Goal: Information Seeking & Learning: Learn about a topic

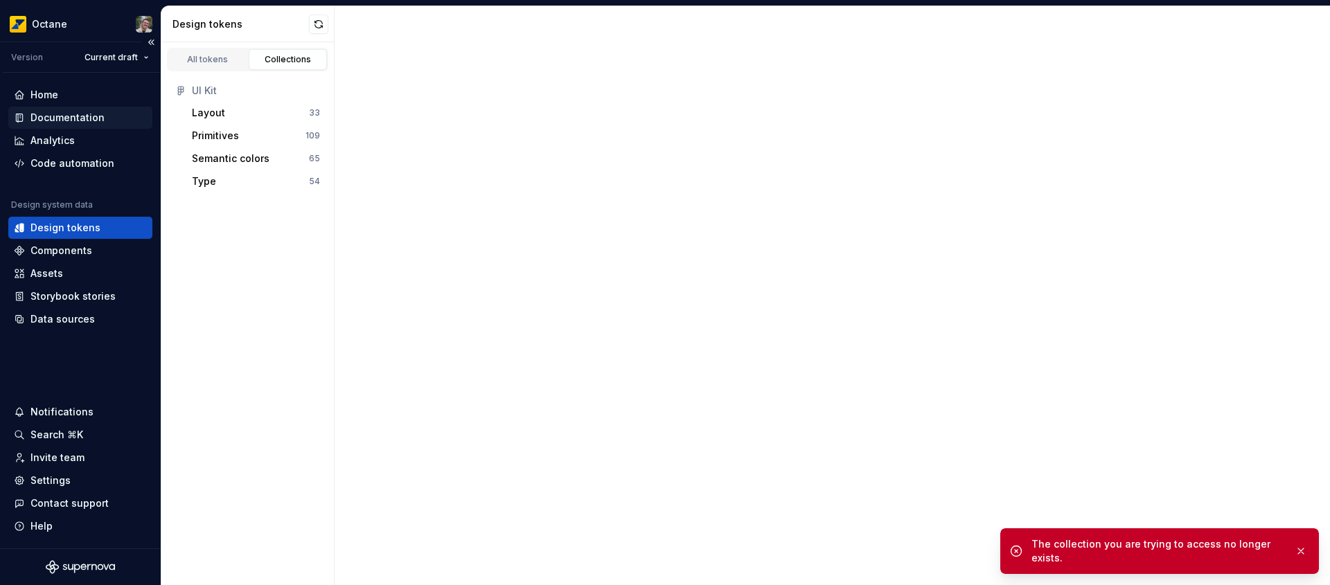
click at [92, 114] on div "Documentation" at bounding box center [67, 118] width 74 height 14
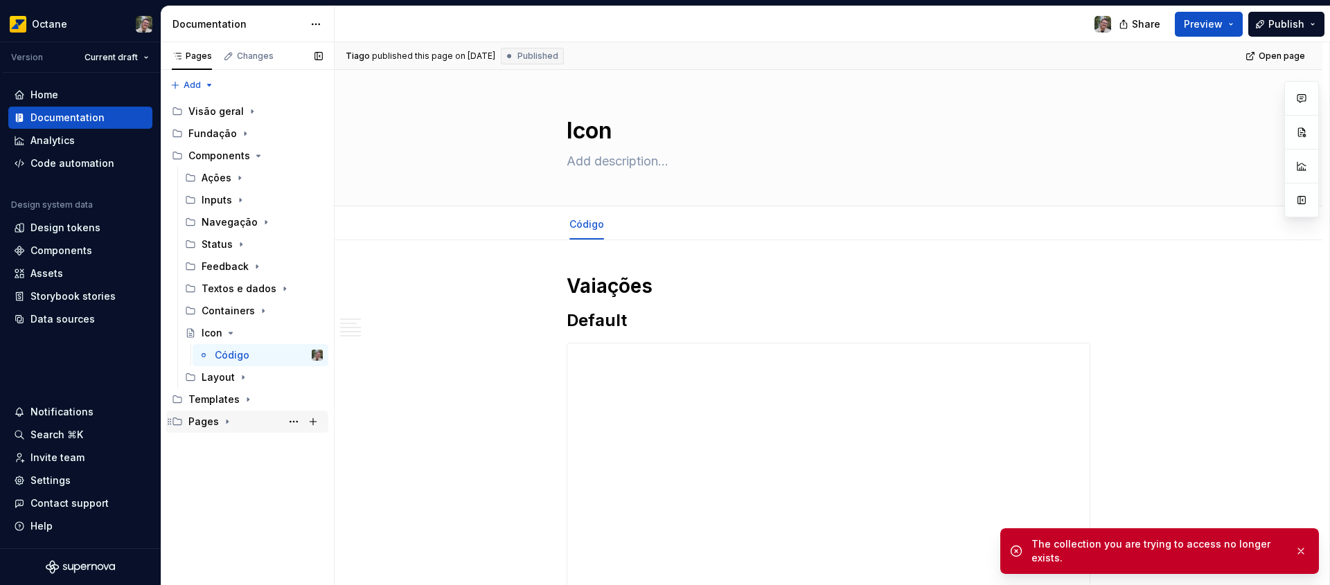
click at [227, 422] on icon "Page tree" at bounding box center [227, 421] width 1 height 3
click at [228, 443] on div "Loading Page" at bounding box center [235, 444] width 66 height 14
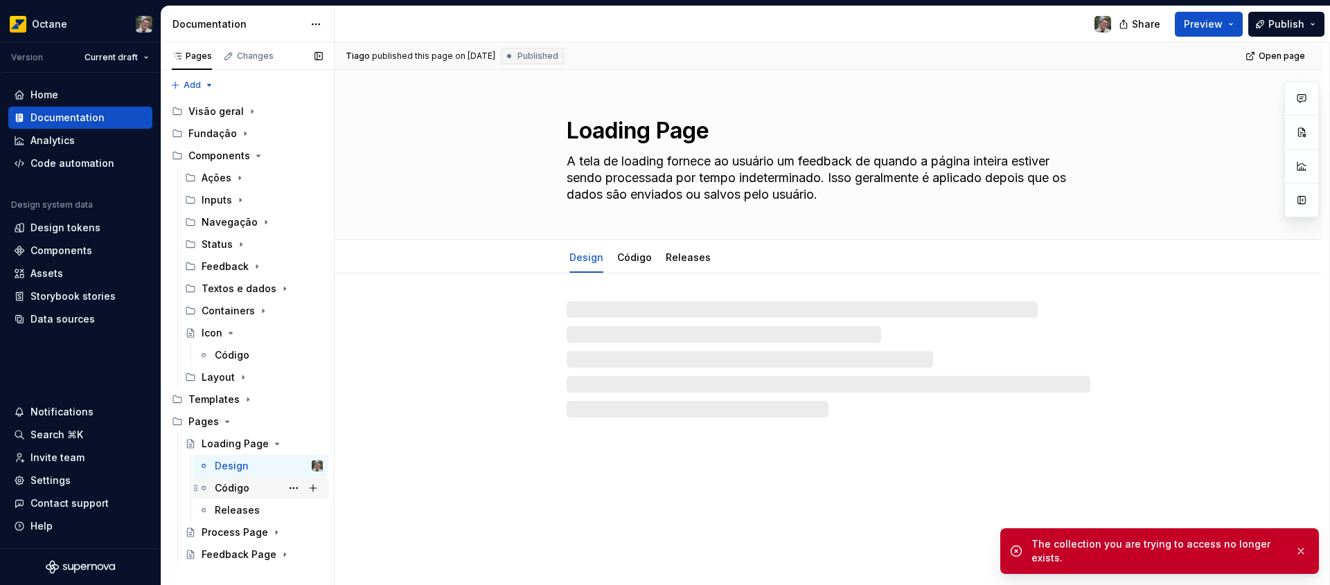
click at [233, 491] on div "Código" at bounding box center [232, 488] width 35 height 14
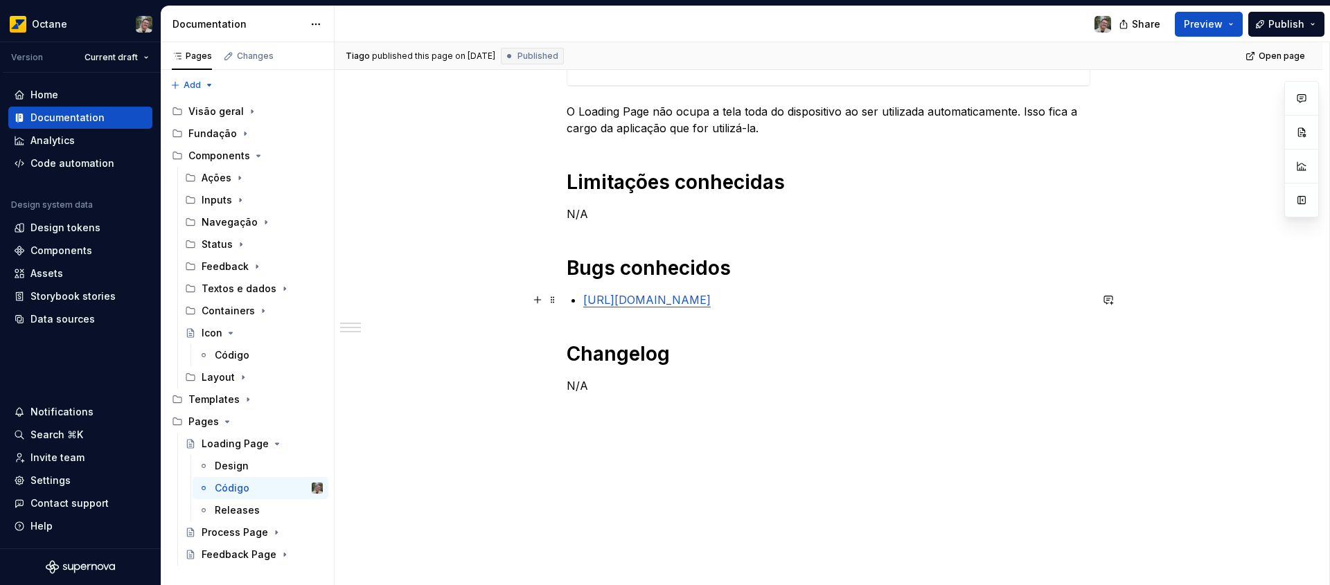
scroll to position [719, 0]
type textarea "*"
click at [865, 293] on p "[URL][DOMAIN_NAME]" at bounding box center [836, 299] width 507 height 17
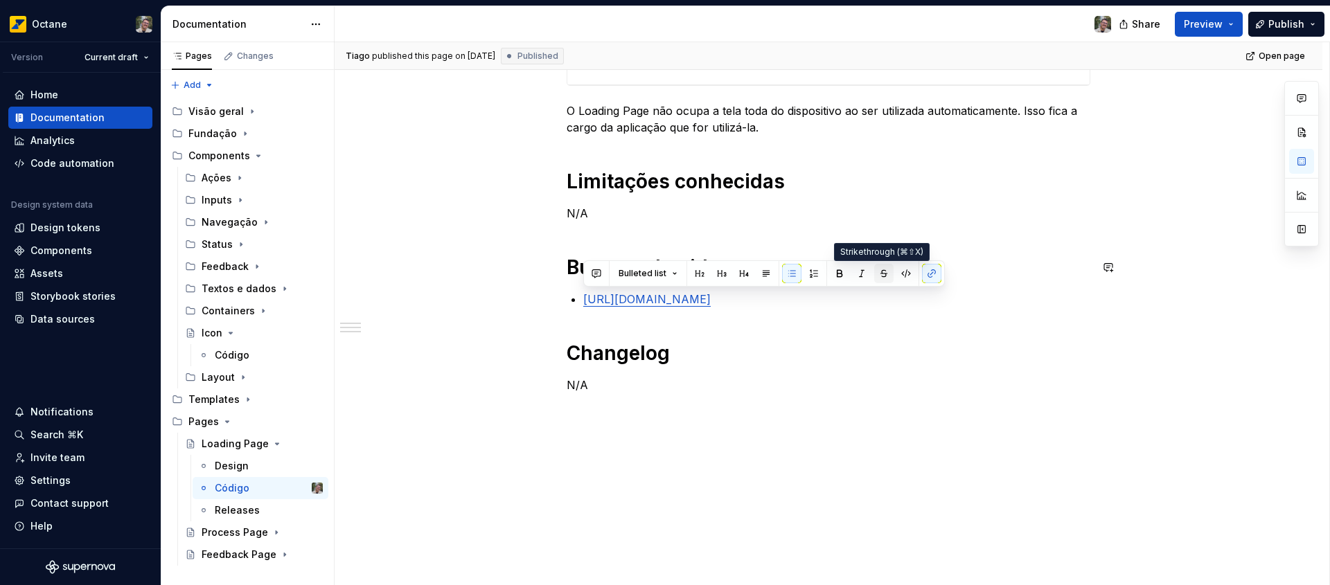
click at [885, 276] on button "button" at bounding box center [883, 273] width 19 height 19
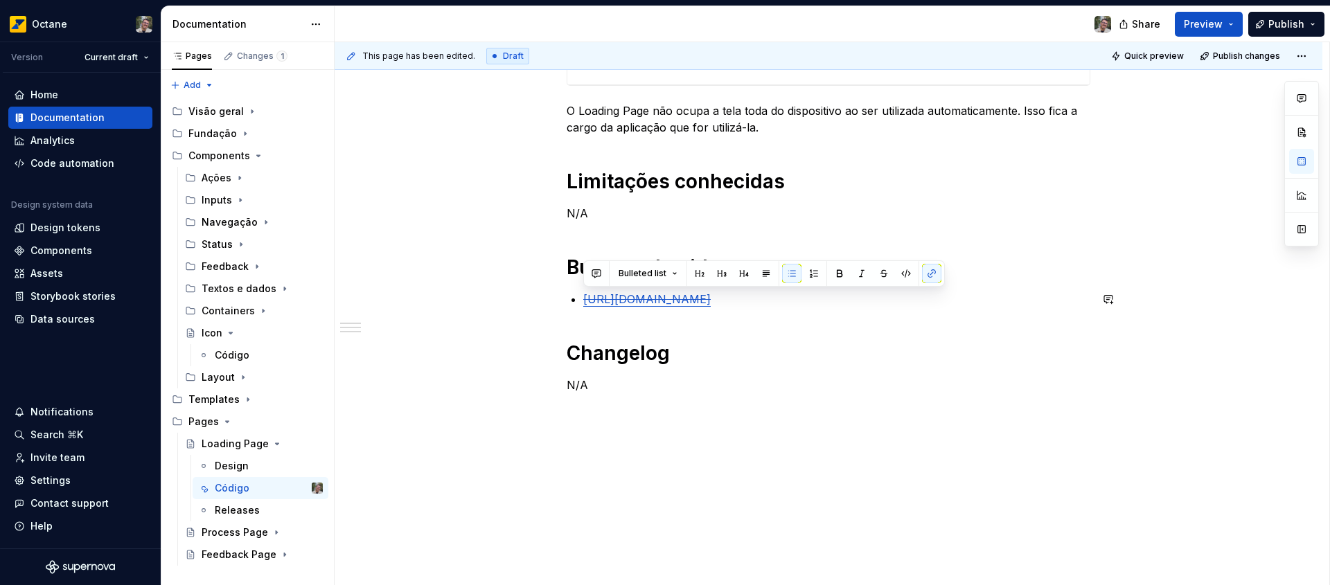
click at [888, 301] on p "https://abasteceai.atlassian.net/browse/TKDS-1016" at bounding box center [836, 299] width 507 height 17
click at [711, 301] on s "https://abasteceai.atlassian.net/browse/TKDS-1016" at bounding box center [646, 299] width 127 height 14
click at [854, 305] on p "https://abasteceai.atlassian.net/browse/TKDS-1016" at bounding box center [836, 299] width 507 height 17
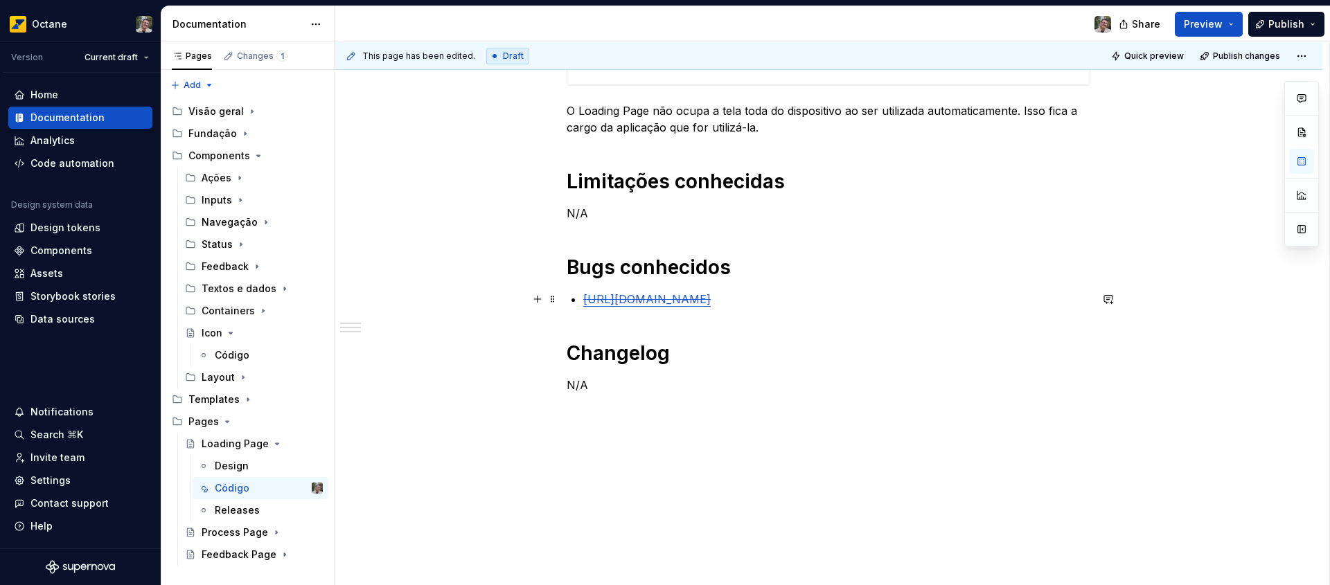
click at [711, 300] on s "https://abasteceai.atlassian.net/browse/TKDS-1016" at bounding box center [646, 299] width 127 height 14
click at [711, 305] on s "https://abasteceai.atlassian.net/browse/TKDS-1016" at bounding box center [646, 299] width 127 height 14
drag, startPoint x: 862, startPoint y: 299, endPoint x: 574, endPoint y: 305, distance: 288.2
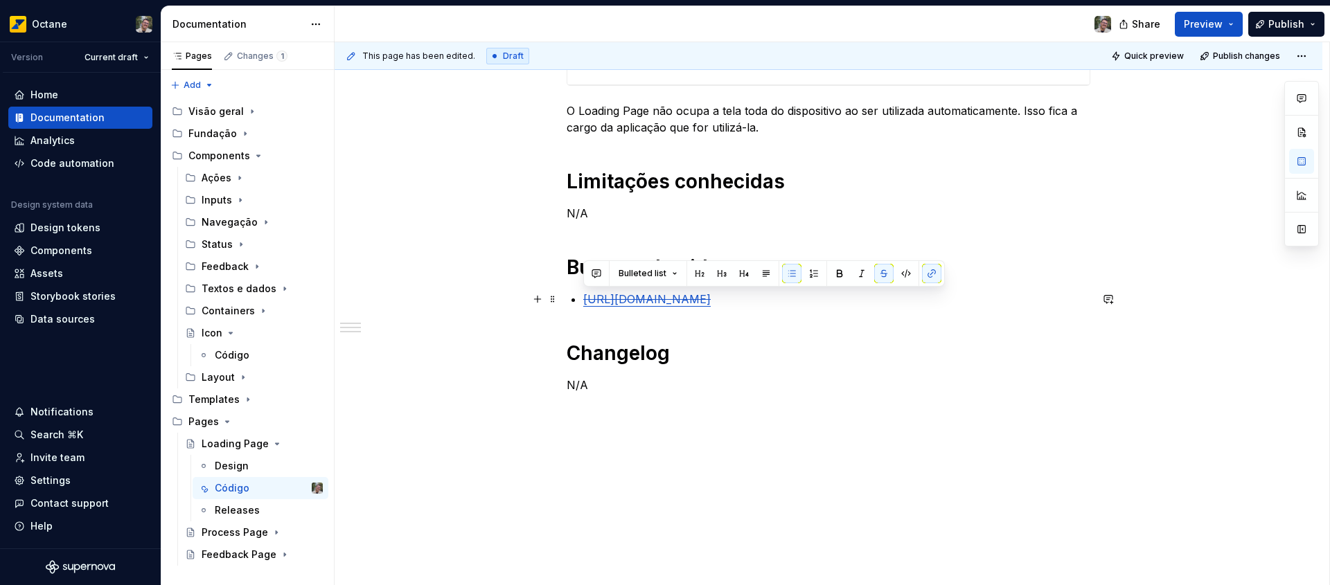
click at [583, 305] on li "https://abasteceai.atlassian.net/browse/TKDS-1016" at bounding box center [836, 299] width 507 height 17
click at [884, 278] on button "button" at bounding box center [883, 273] width 19 height 19
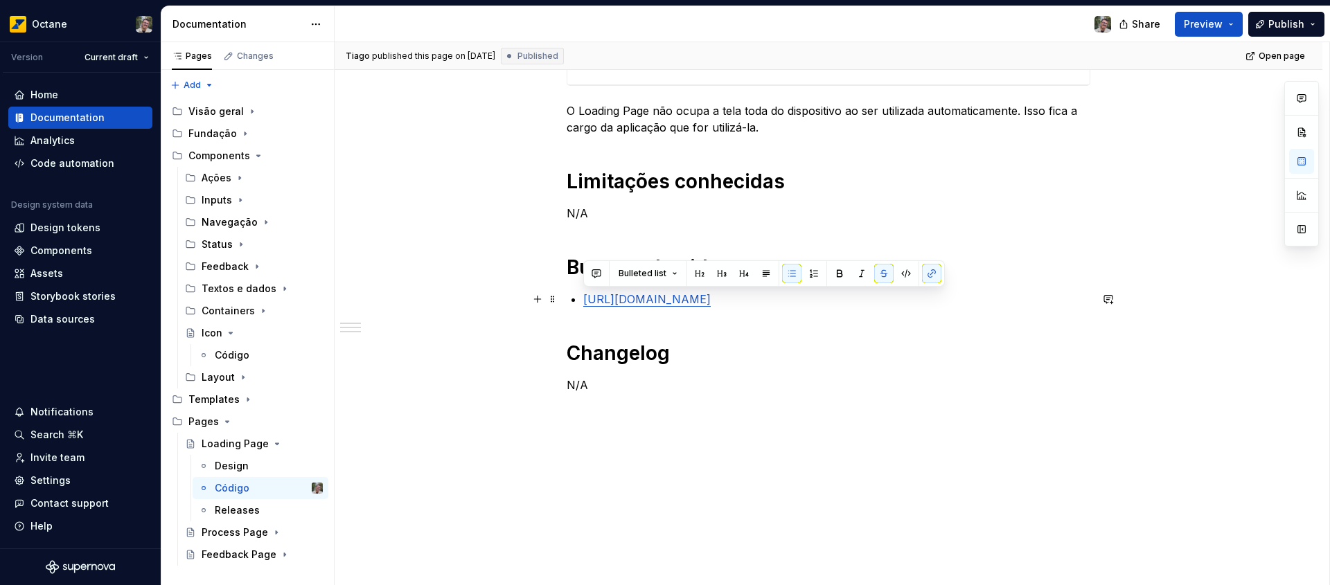
click at [882, 301] on p "https://abasteceai.atlassian.net/browse/TKDS-1016" at bounding box center [836, 299] width 507 height 17
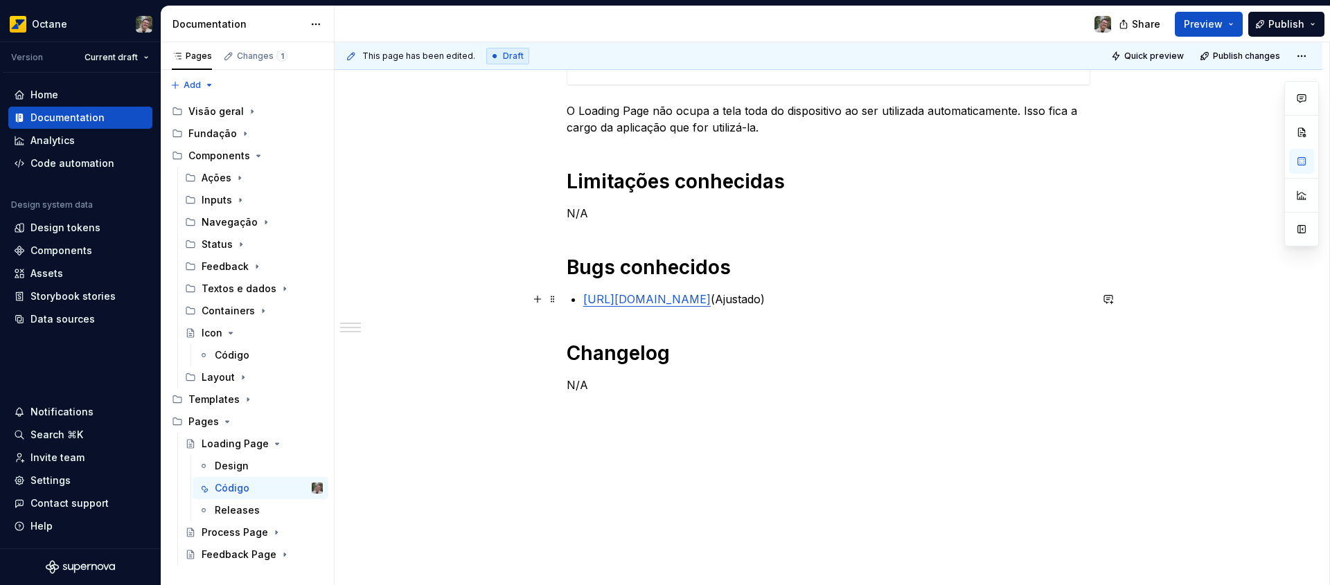
click at [856, 297] on p "https://abasteceai.atlassian.net/browse/TKDS-1016 (Ajustado)" at bounding box center [836, 299] width 507 height 17
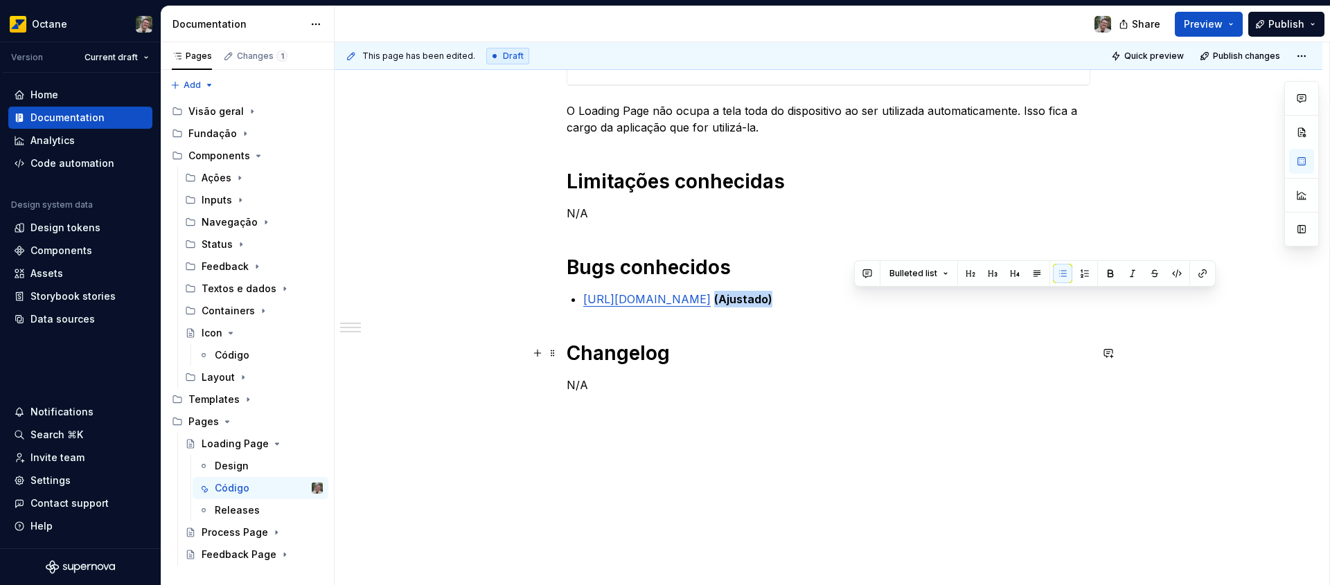
click at [956, 347] on h1 "Changelog" at bounding box center [829, 353] width 524 height 25
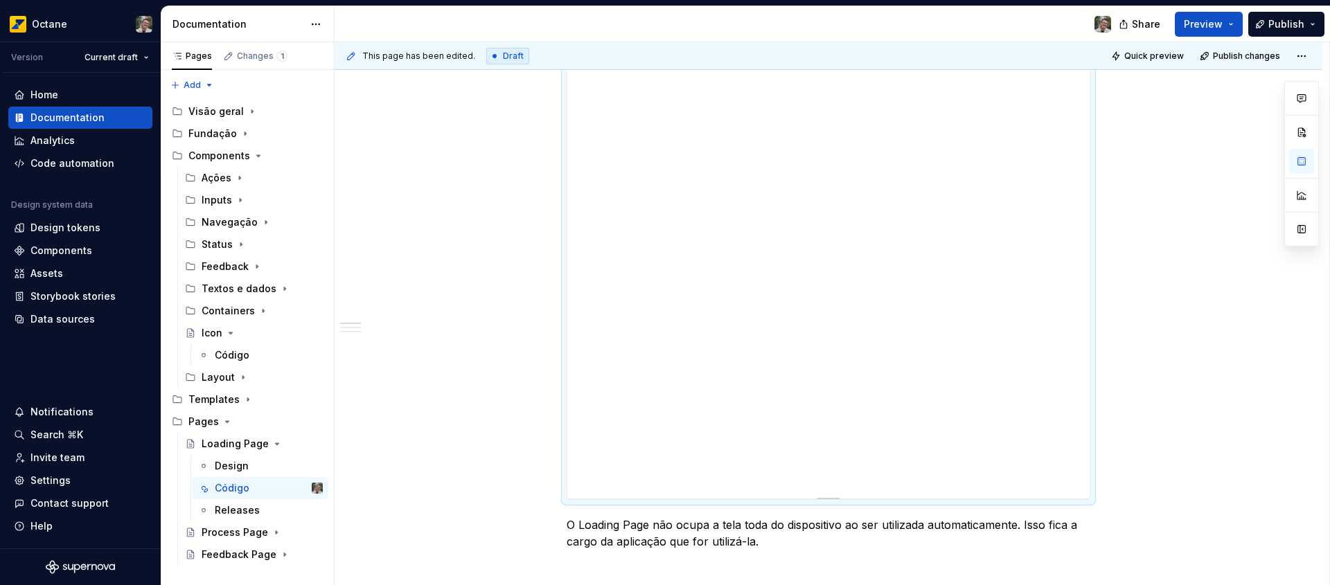
scroll to position [456, 0]
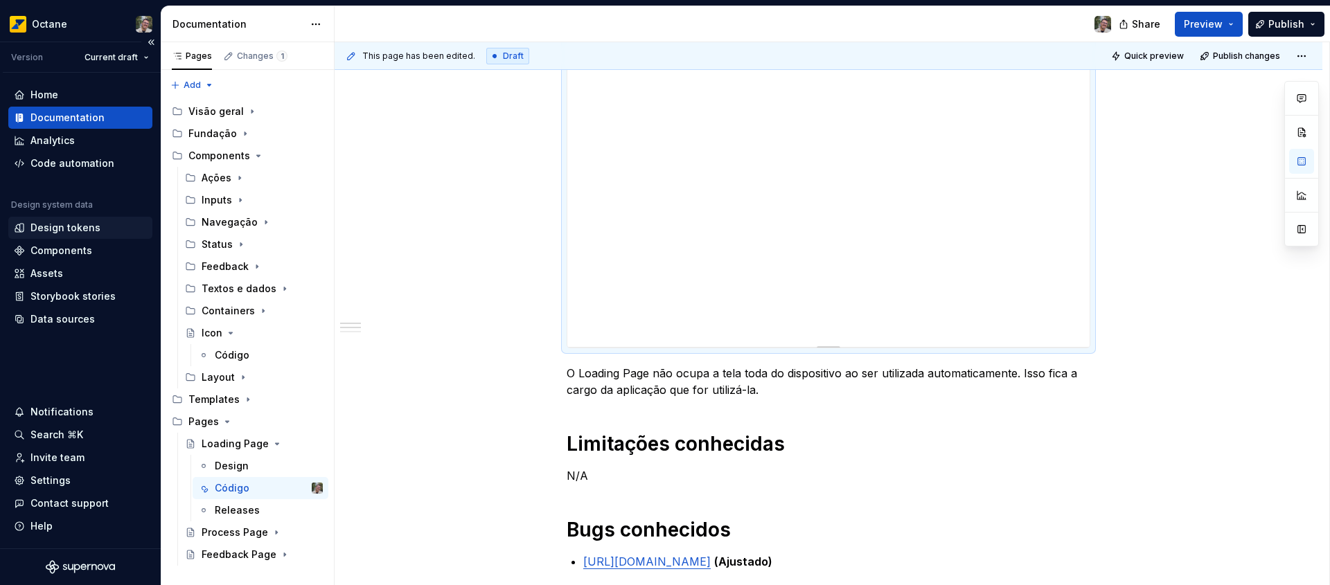
click at [87, 235] on div "Design tokens" at bounding box center [80, 228] width 144 height 22
click at [26, 224] on div "Design tokens" at bounding box center [80, 228] width 133 height 14
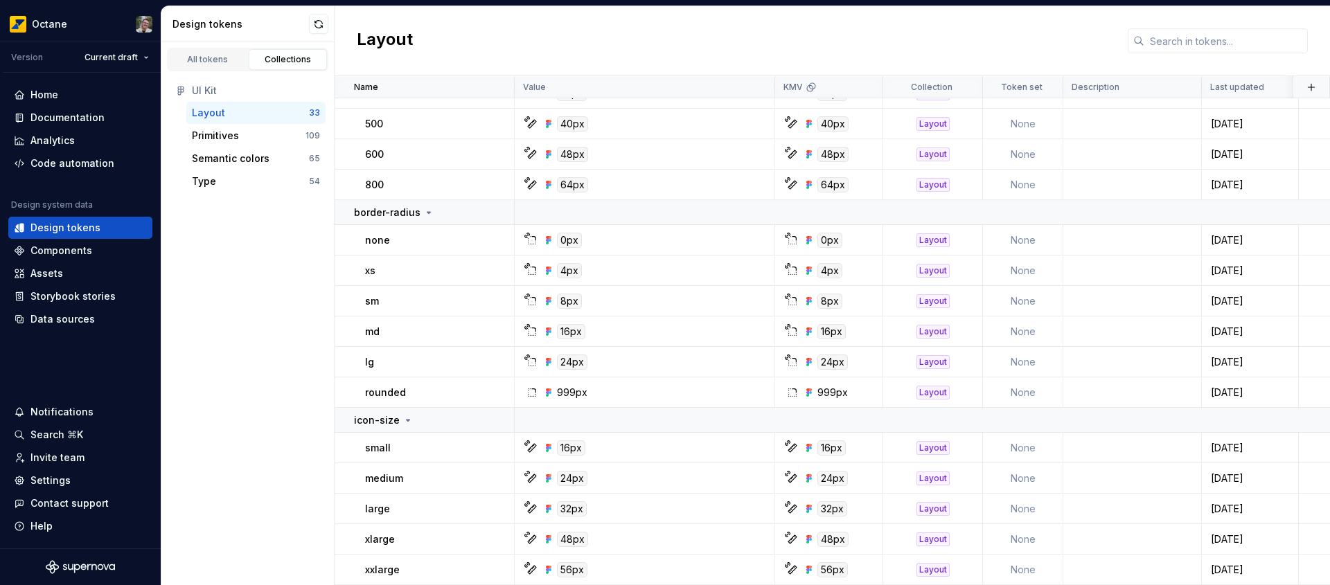
scroll to position [143, 0]
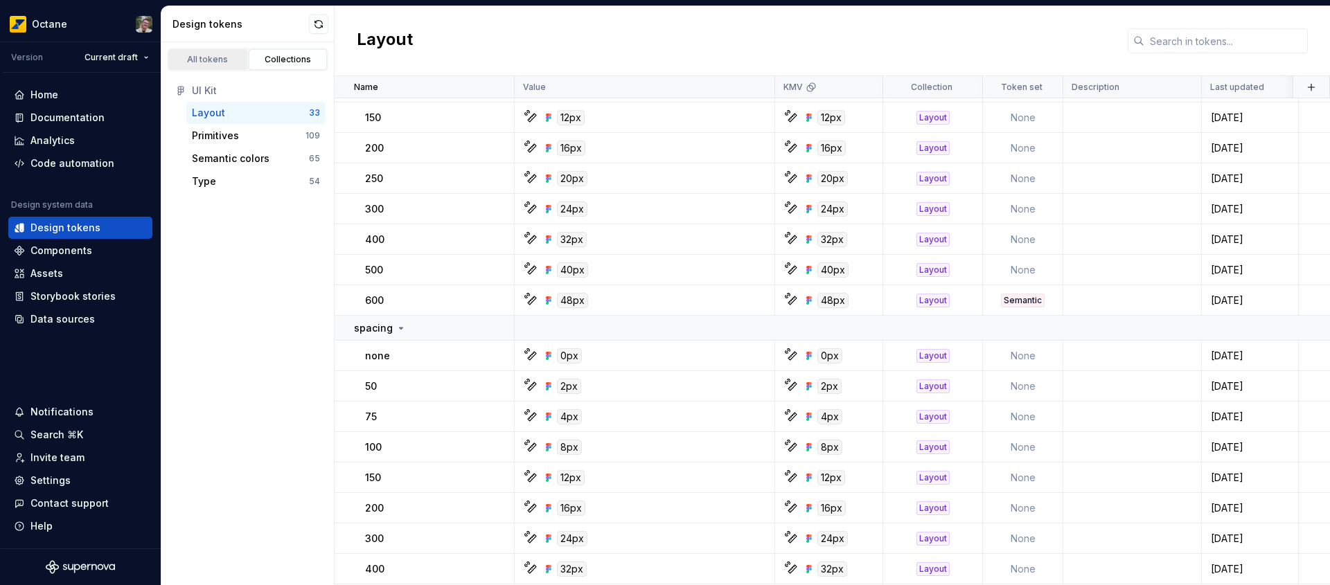
click at [209, 60] on div "All tokens" at bounding box center [207, 59] width 69 height 11
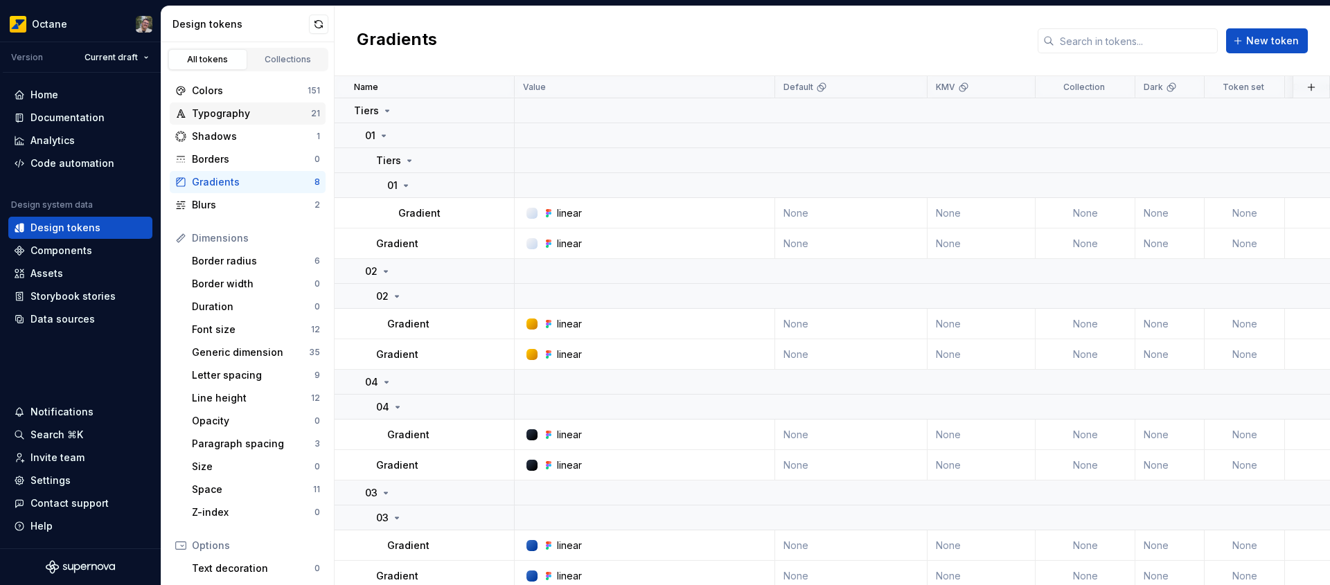
click at [245, 107] on div "Typography" at bounding box center [251, 114] width 119 height 14
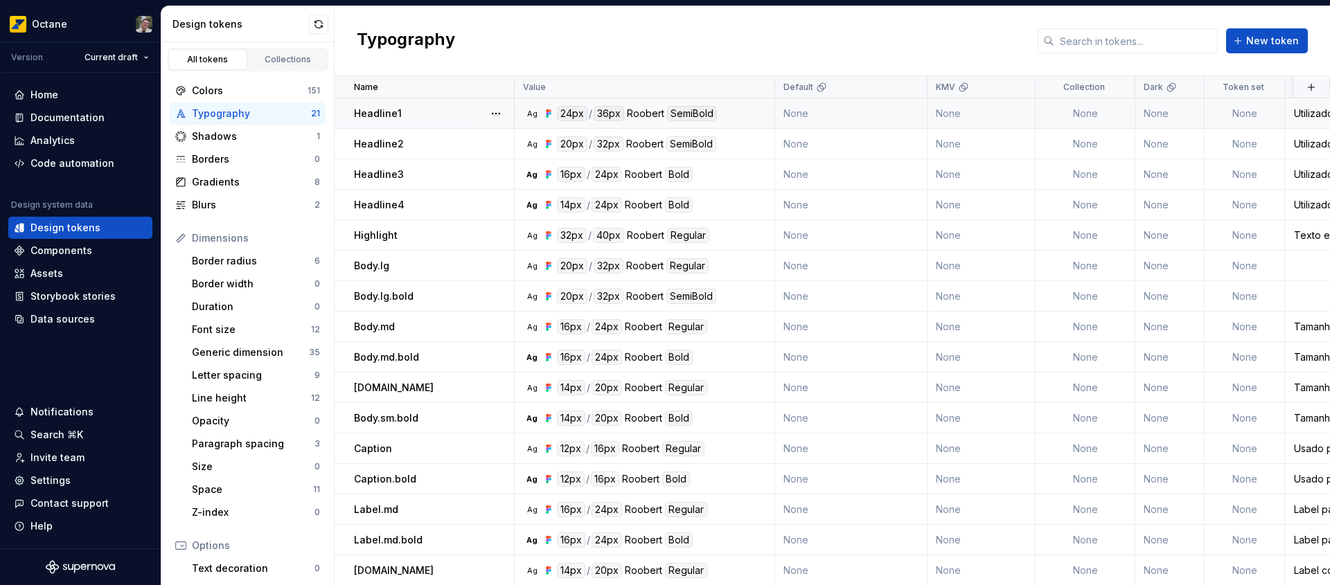
click at [689, 113] on div "SemiBold" at bounding box center [692, 113] width 50 height 15
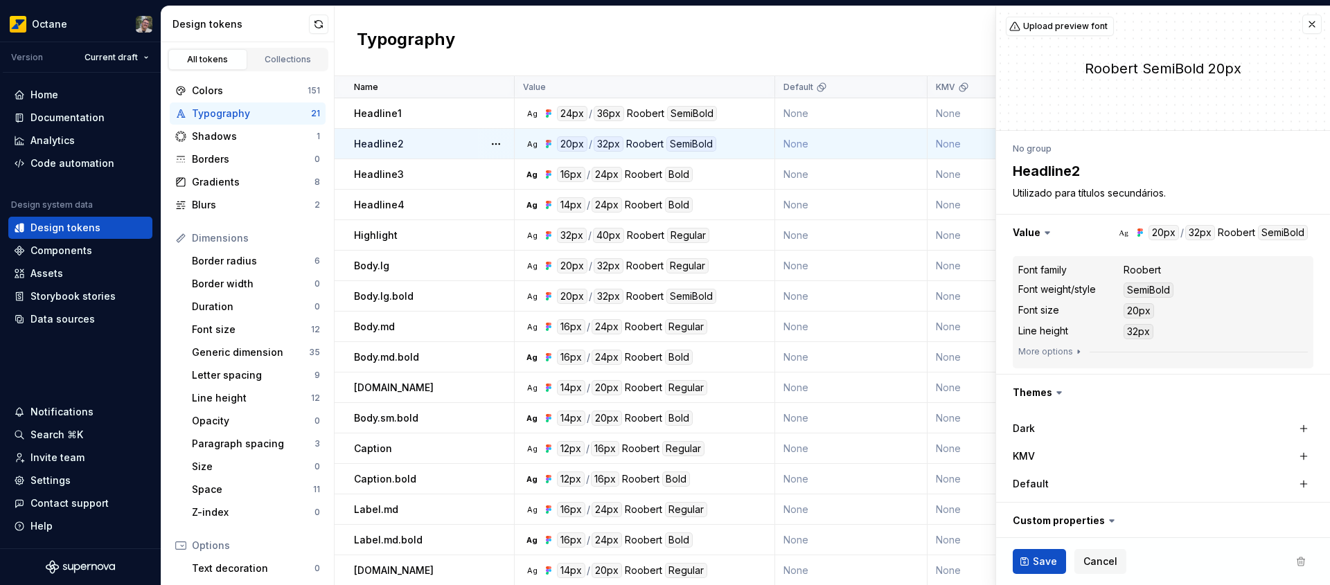
type textarea "*"
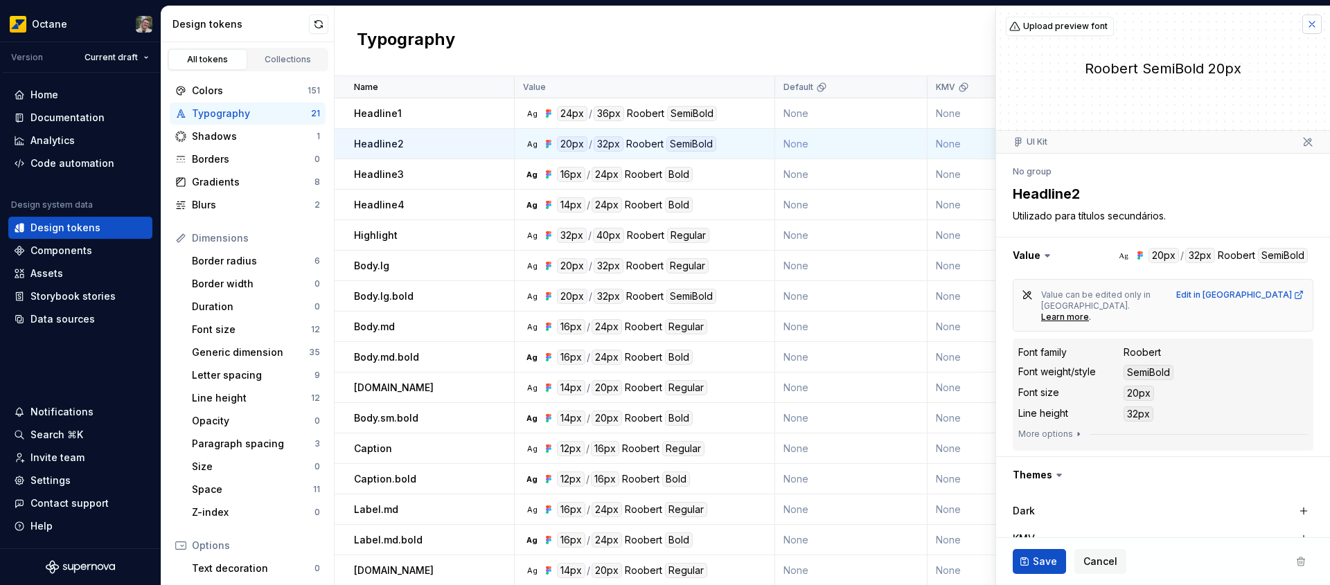
click at [1302, 26] on button "button" at bounding box center [1311, 24] width 19 height 19
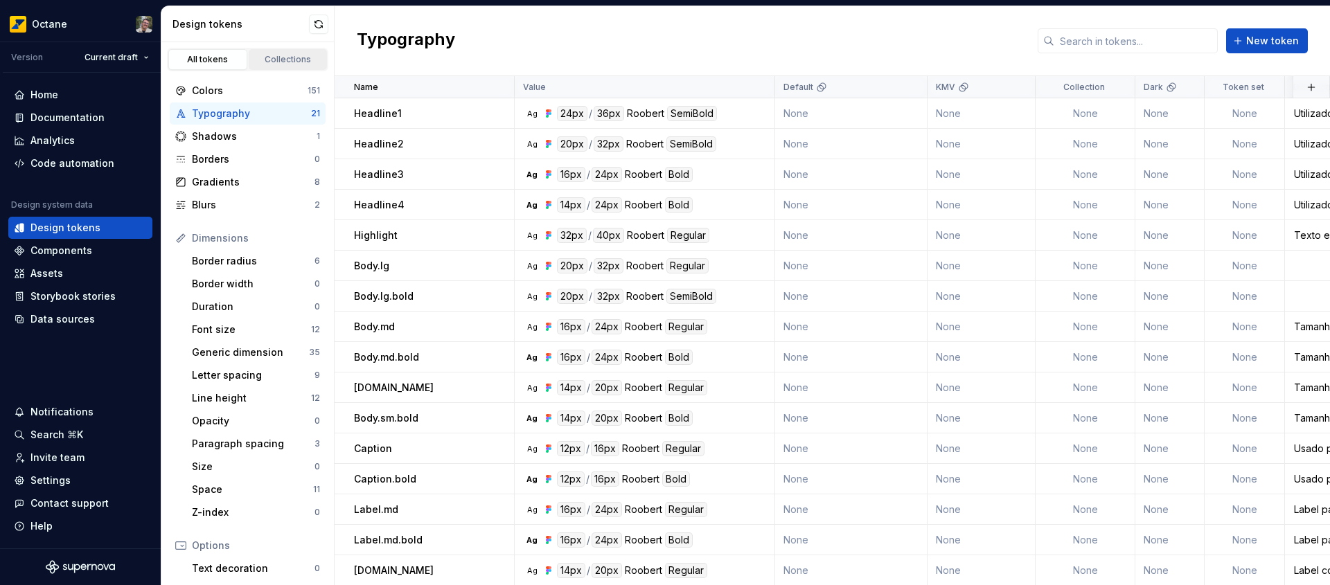
click at [281, 64] on div "Collections" at bounding box center [288, 59] width 69 height 11
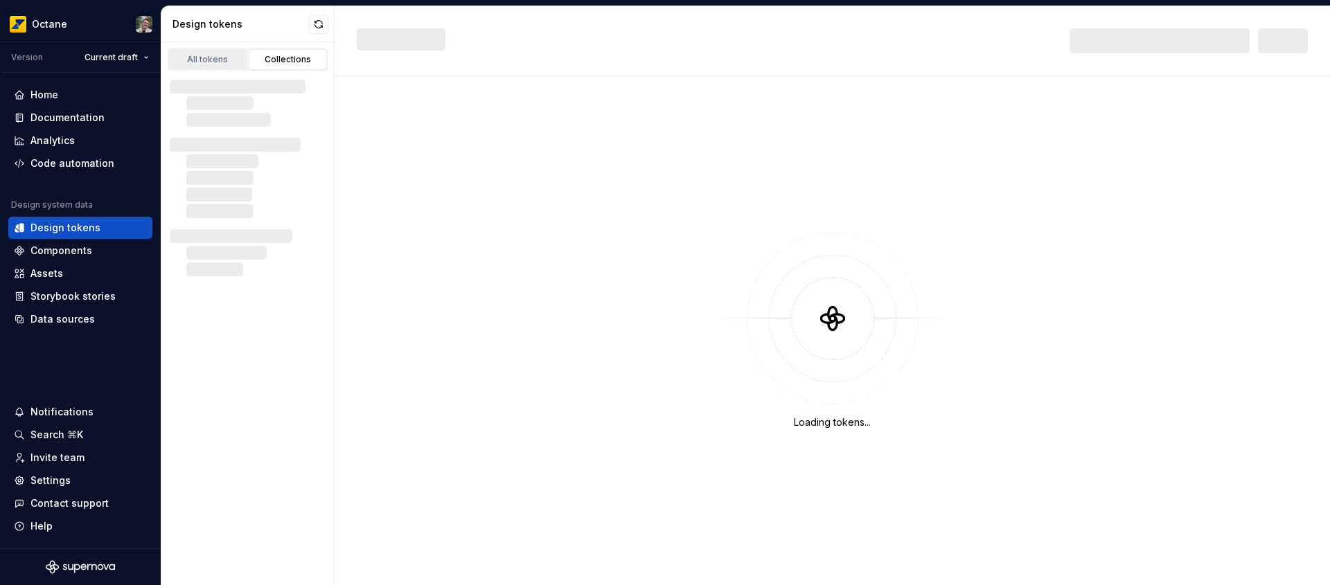
click at [190, 59] on div "All tokens" at bounding box center [207, 59] width 69 height 11
click at [748, 44] on div "New" at bounding box center [832, 41] width 995 height 70
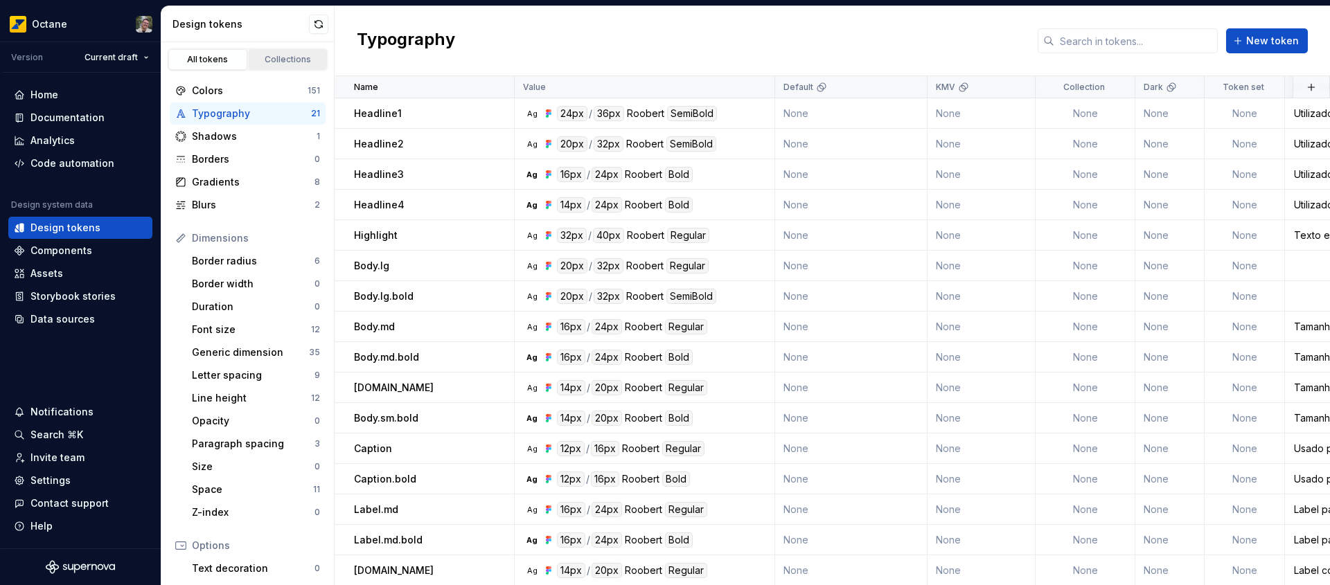
click at [273, 54] on div "Collections" at bounding box center [288, 59] width 69 height 11
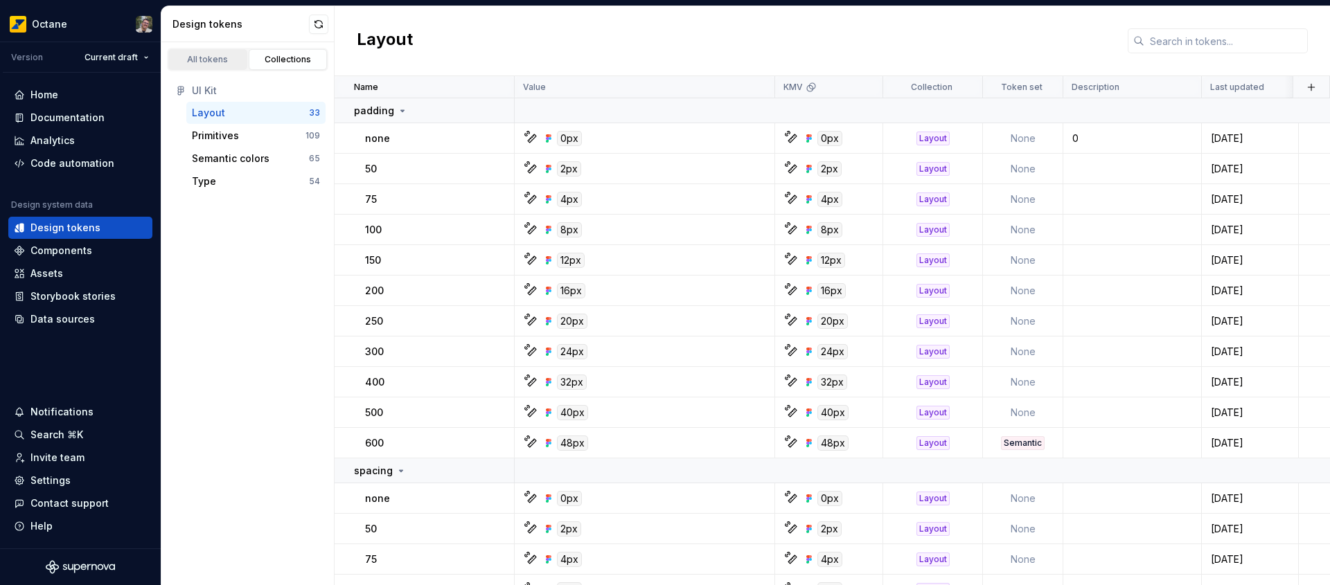
click at [230, 64] on div "All tokens" at bounding box center [207, 59] width 69 height 11
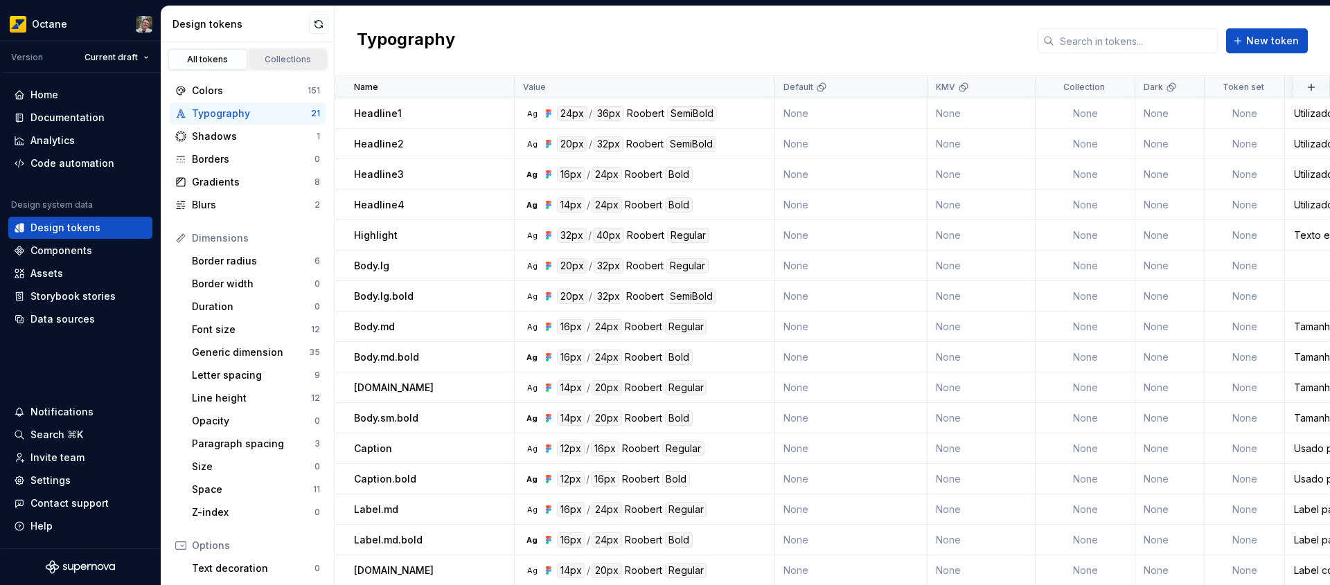
click at [296, 64] on div "Collections" at bounding box center [288, 59] width 69 height 11
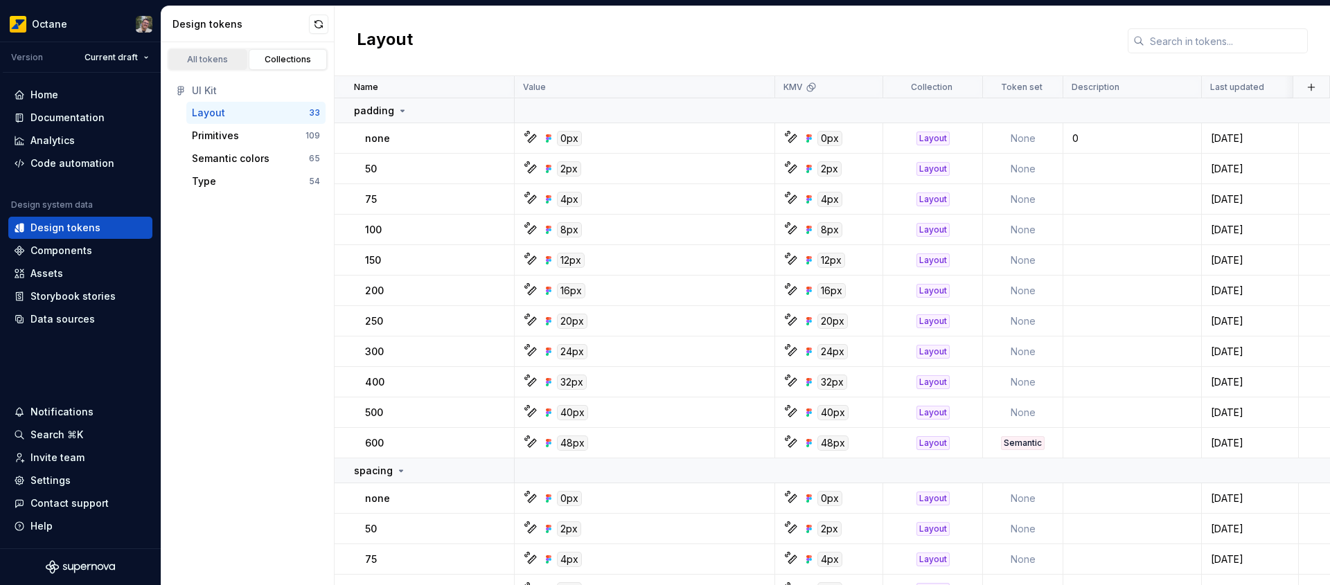
click at [203, 64] on div "All tokens" at bounding box center [207, 59] width 69 height 11
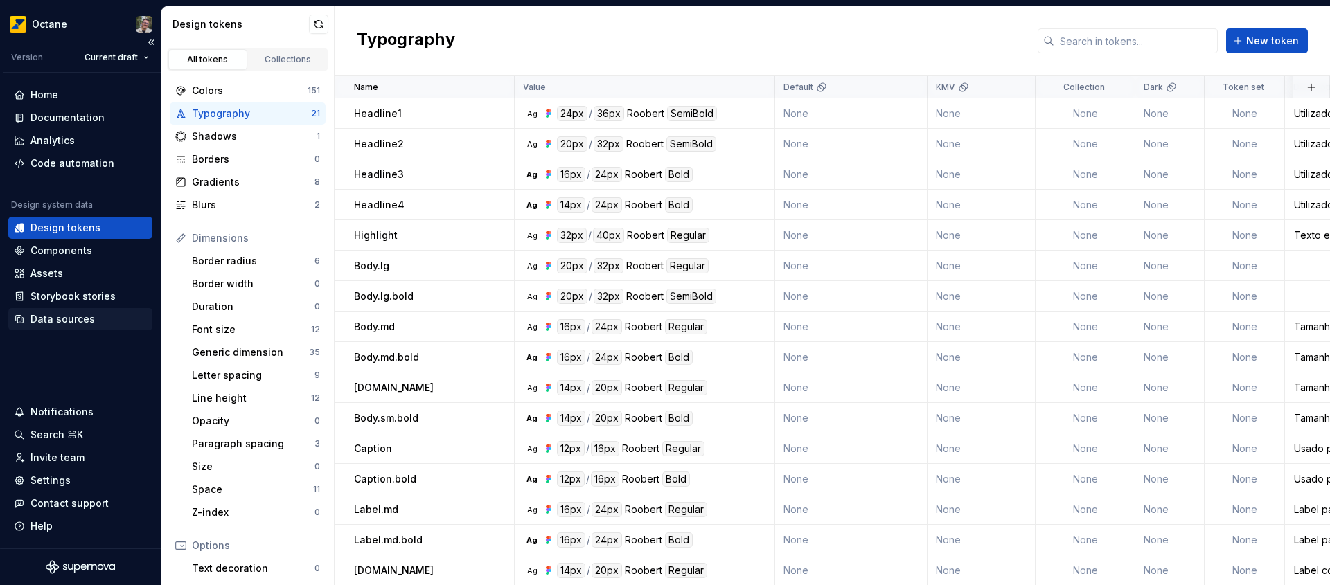
click at [80, 324] on div "Data sources" at bounding box center [62, 319] width 64 height 14
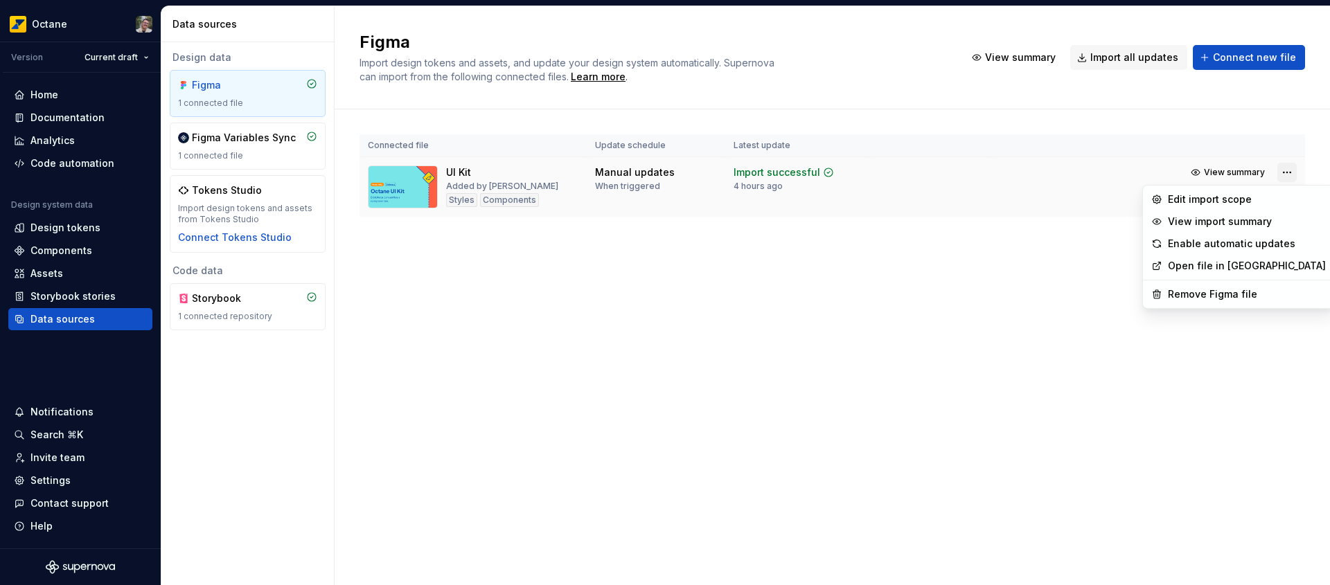
click at [1286, 175] on html "Octane Version Current draft Home Documentation Analytics Code automation Desig…" at bounding box center [665, 292] width 1330 height 585
click at [1248, 203] on div "Edit import scope" at bounding box center [1247, 200] width 158 height 14
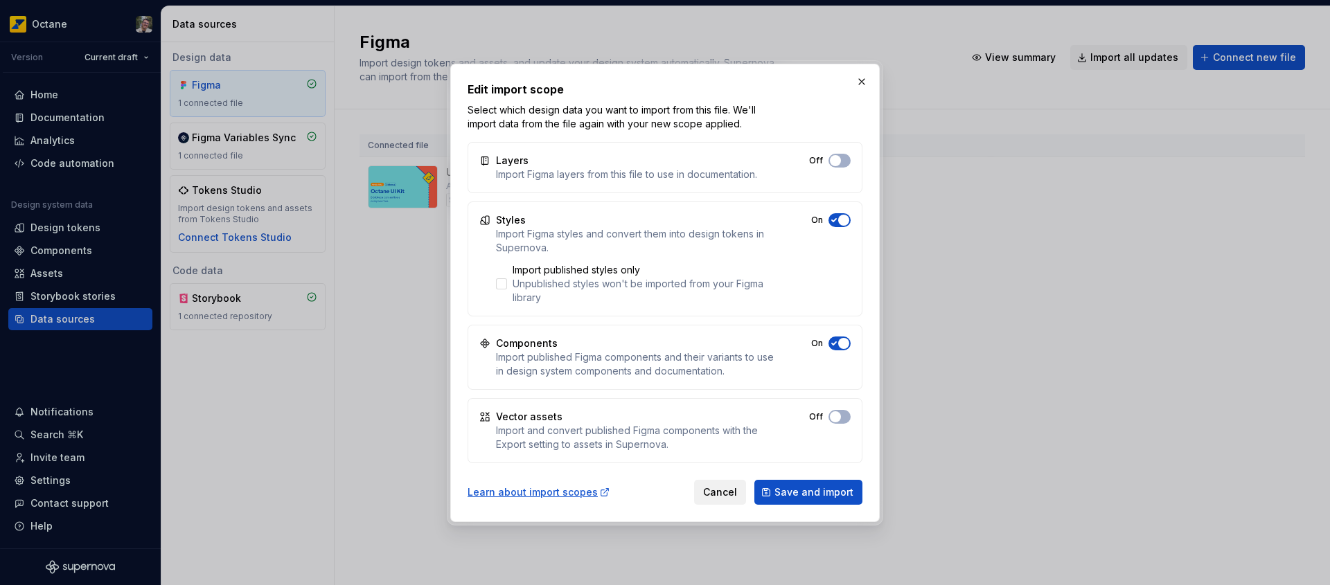
click at [729, 492] on span "Cancel" at bounding box center [720, 493] width 34 height 14
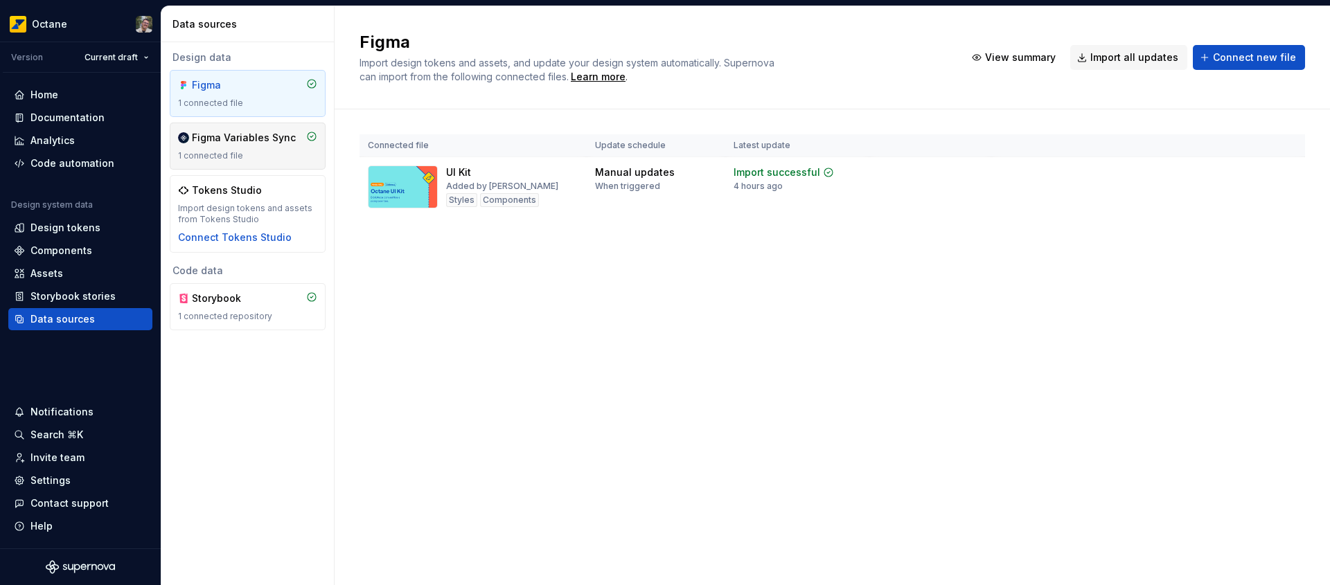
click at [232, 152] on div "1 connected file" at bounding box center [247, 155] width 139 height 11
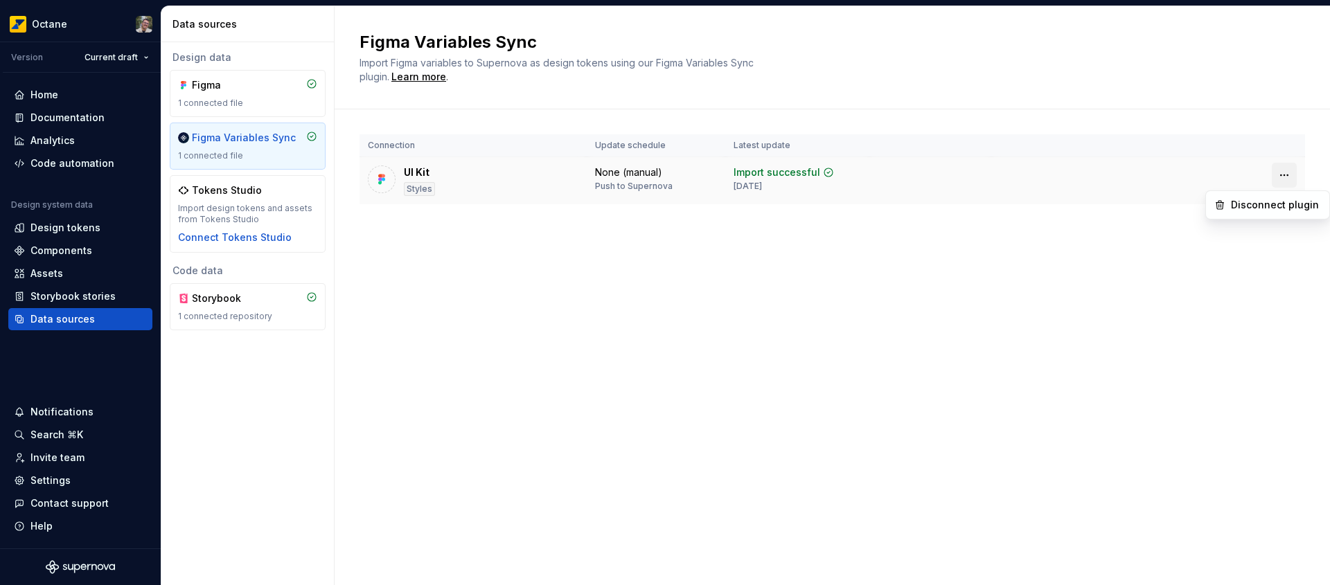
click at [1284, 175] on html "Octane Version Current draft Home Documentation Analytics Code automation Desig…" at bounding box center [665, 292] width 1330 height 585
click at [1029, 195] on html "Octane Version Current draft Home Documentation Analytics Code automation Desig…" at bounding box center [665, 292] width 1330 height 585
click at [224, 197] on div "Tokens Studio" at bounding box center [227, 191] width 70 height 14
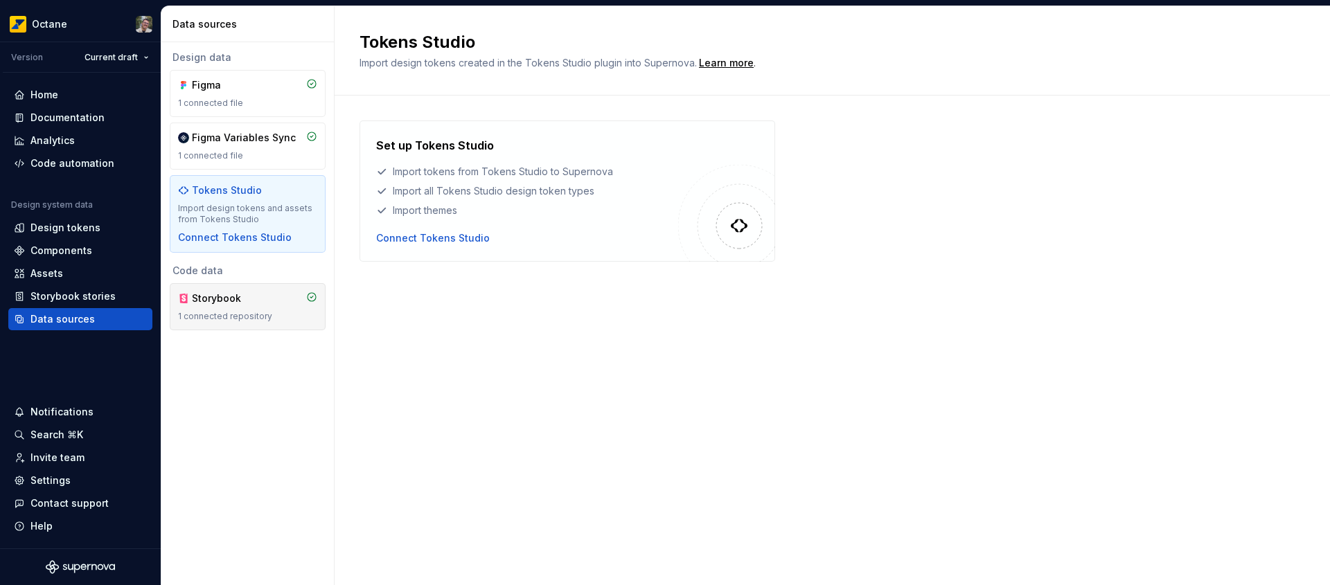
click at [240, 314] on div "1 connected repository" at bounding box center [247, 316] width 139 height 11
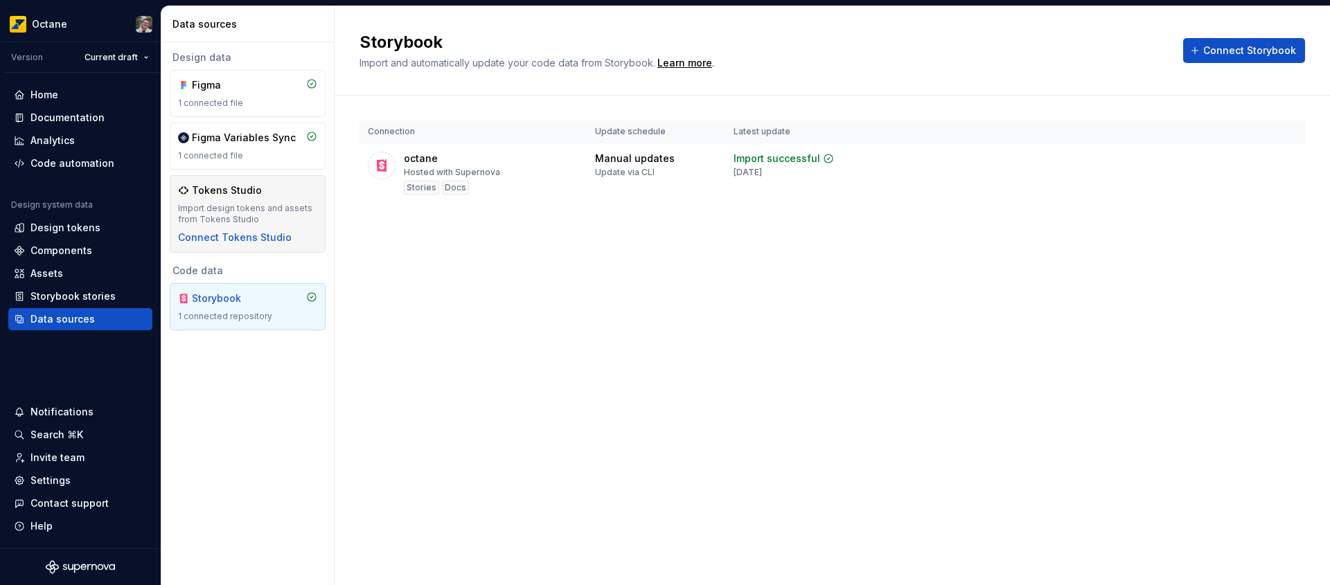
click at [277, 199] on div "Tokens Studio Import design tokens and assets from Tokens Studio Connect Tokens…" at bounding box center [247, 214] width 139 height 61
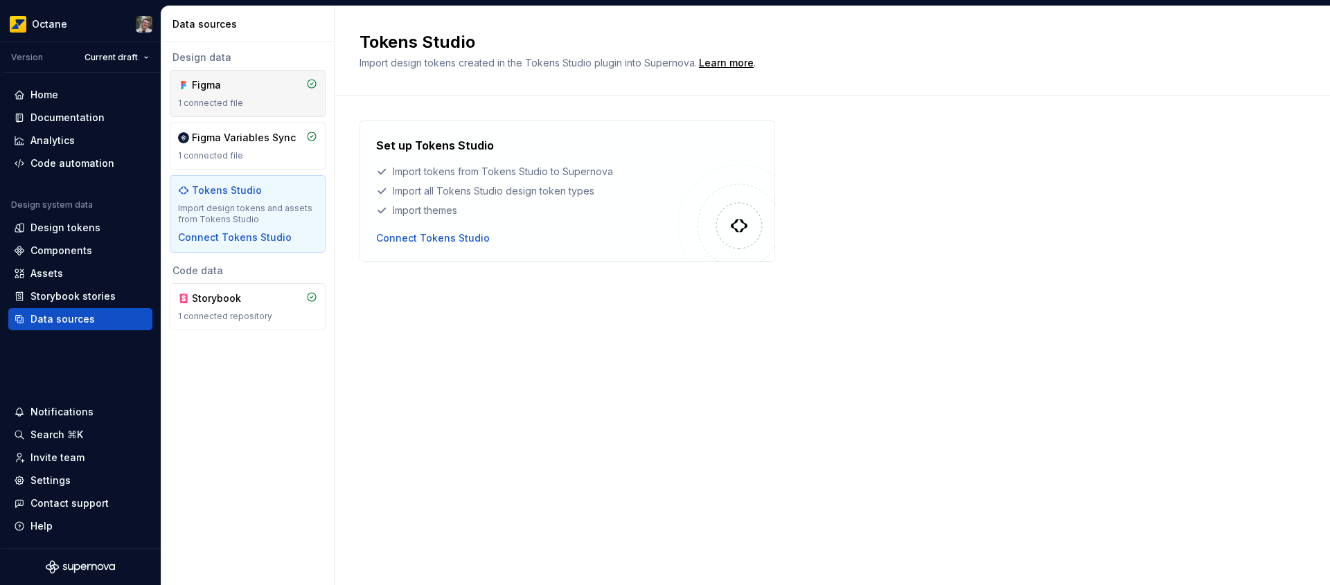
click at [256, 107] on div "1 connected file" at bounding box center [247, 103] width 139 height 11
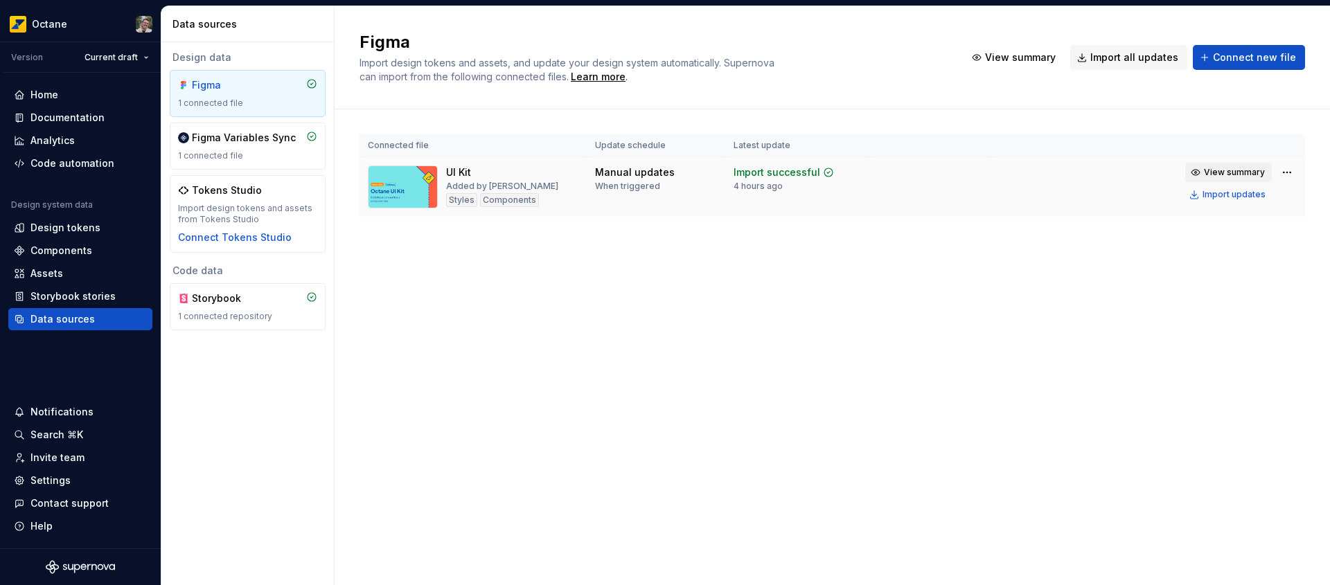
click at [1230, 171] on span "View summary" at bounding box center [1234, 172] width 61 height 11
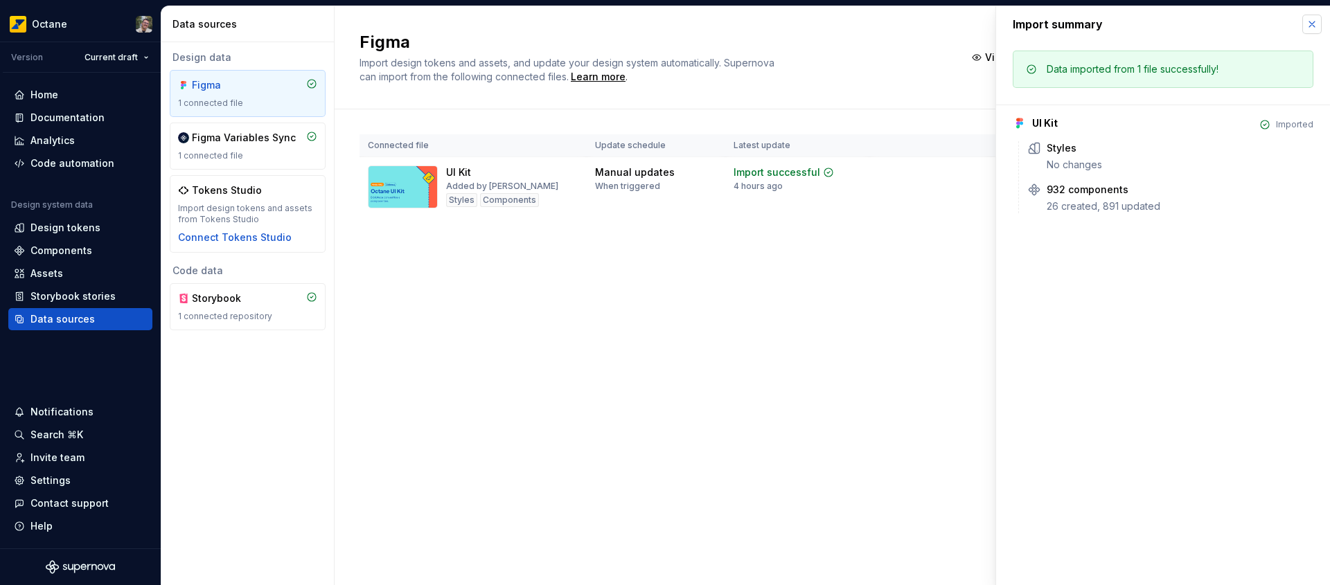
click at [1315, 28] on button "button" at bounding box center [1311, 24] width 19 height 19
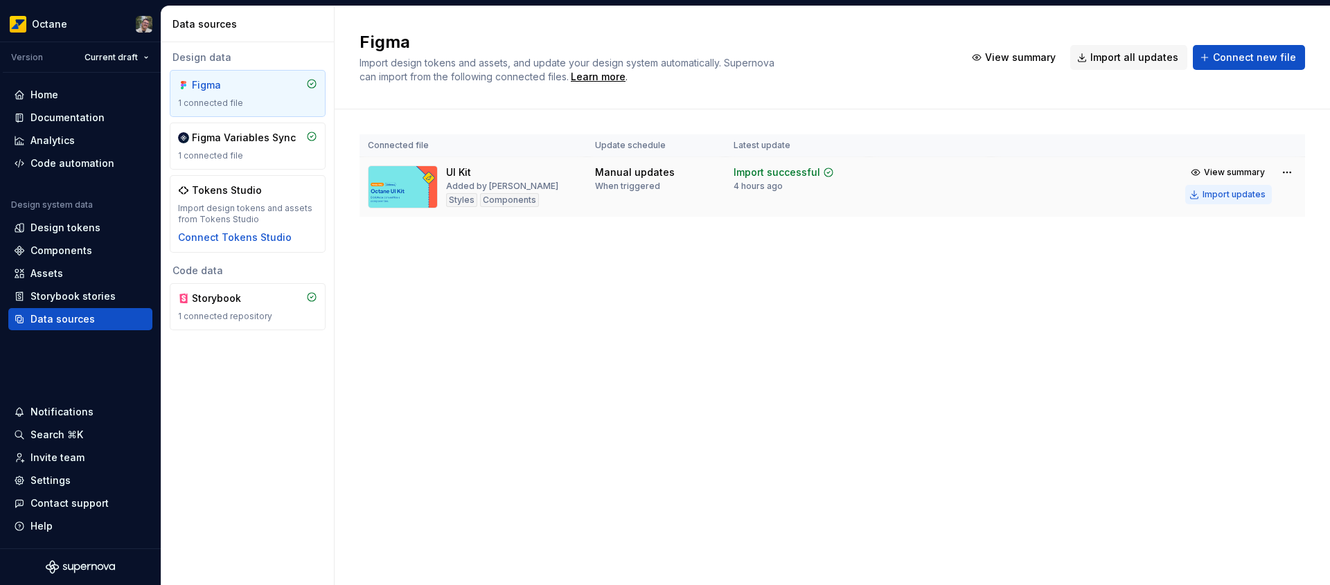
click at [1234, 194] on div "Import updates" at bounding box center [1234, 194] width 63 height 11
click at [1289, 173] on html "Octane Version Current draft Home Documentation Analytics Code automation Desig…" at bounding box center [665, 292] width 1330 height 585
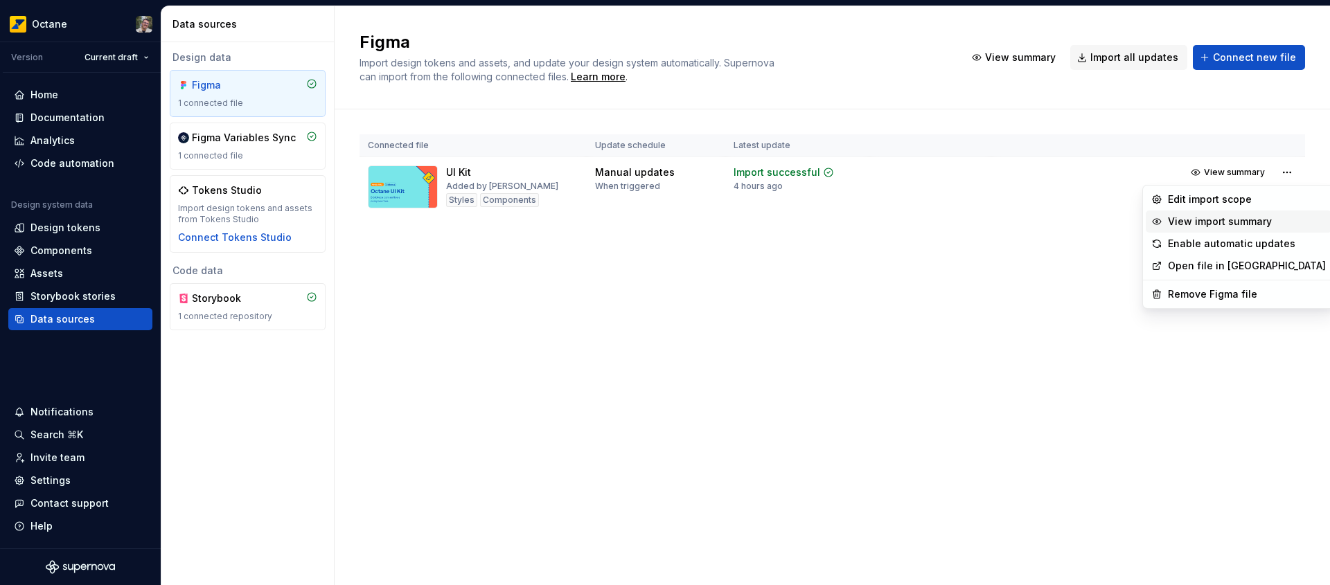
click at [1274, 217] on div "View import summary" at bounding box center [1247, 222] width 158 height 14
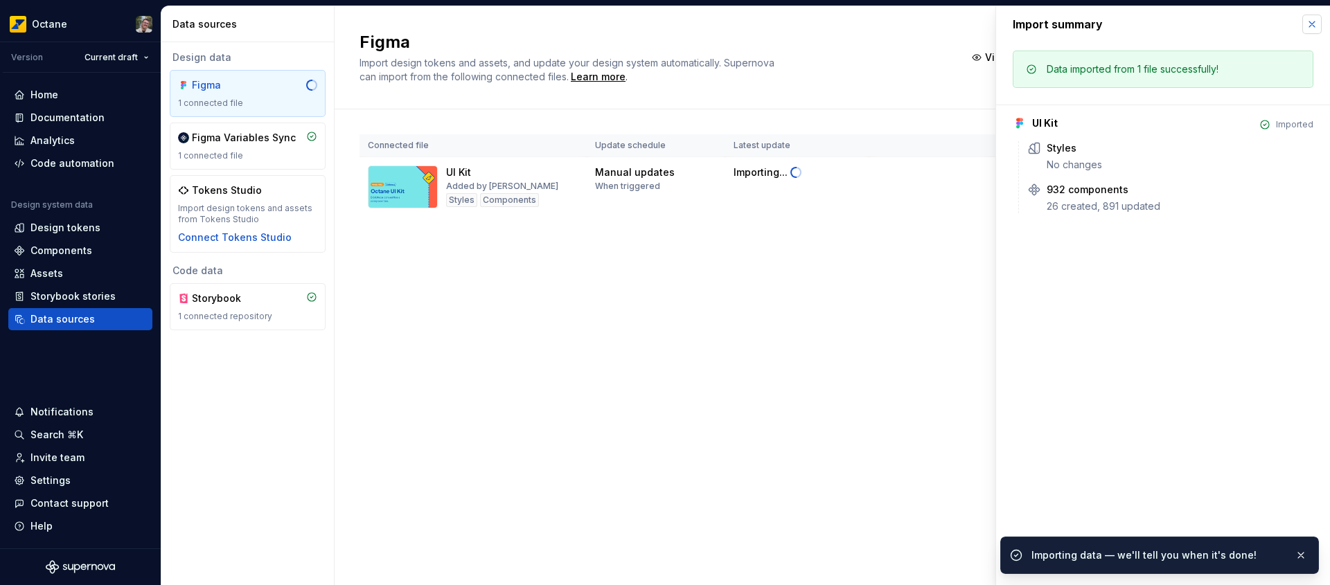
click at [1306, 23] on button "button" at bounding box center [1311, 24] width 19 height 19
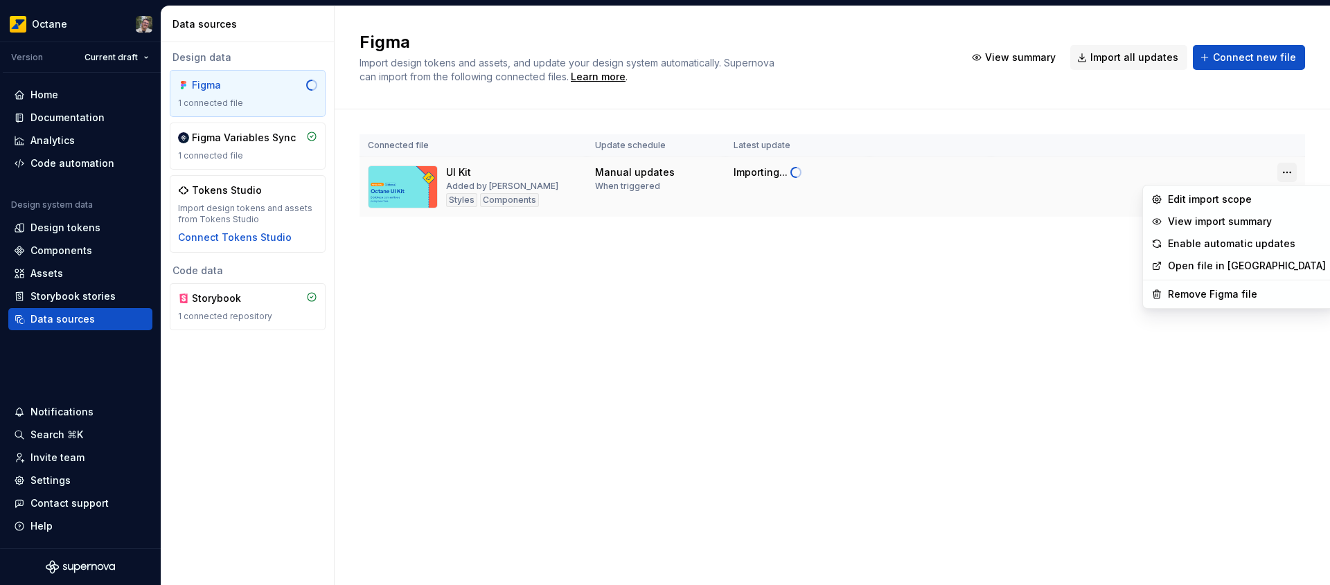
click at [1295, 171] on html "Octane Version Current draft Home Documentation Analytics Code automation Desig…" at bounding box center [665, 292] width 1330 height 585
click at [859, 195] on html "Octane Version Current draft Home Documentation Analytics Code automation Desig…" at bounding box center [665, 292] width 1330 height 585
click at [1284, 171] on html "Octane Version Current draft Home Documentation Analytics Code automation Desig…" at bounding box center [665, 292] width 1330 height 585
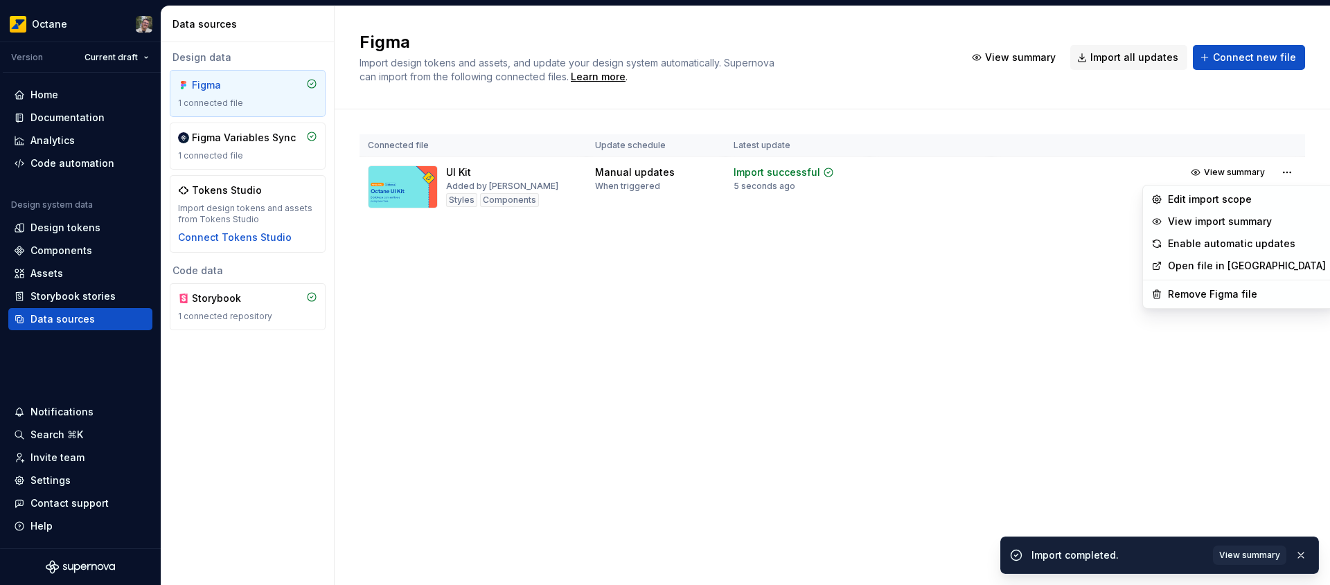
click at [1034, 223] on html "Octane Version Current draft Home Documentation Analytics Code automation Desig…" at bounding box center [665, 292] width 1330 height 585
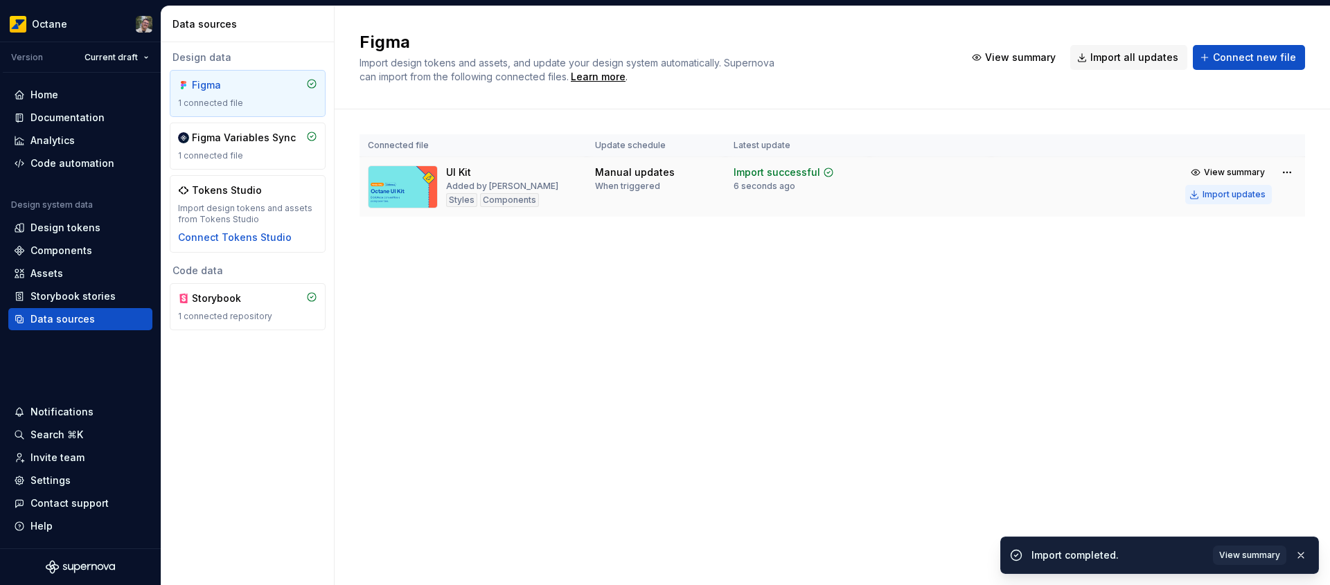
click at [1225, 195] on div "Import updates" at bounding box center [1234, 194] width 63 height 11
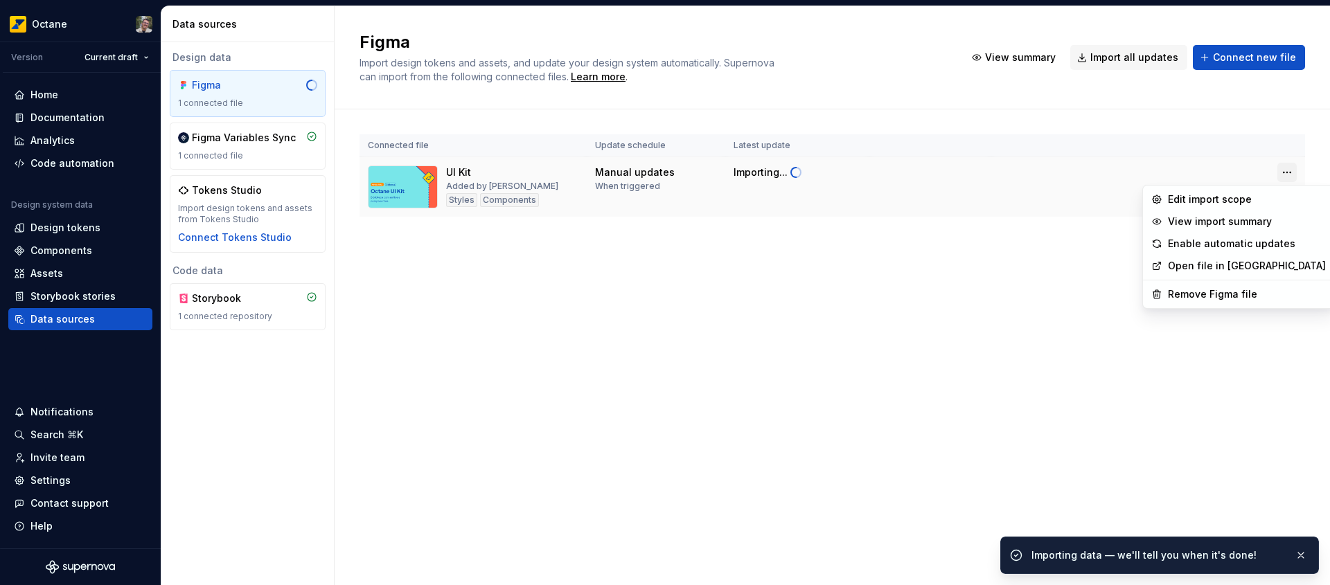
click at [1282, 172] on html "Octane Version Current draft Home Documentation Analytics Code automation Desig…" at bounding box center [665, 292] width 1330 height 585
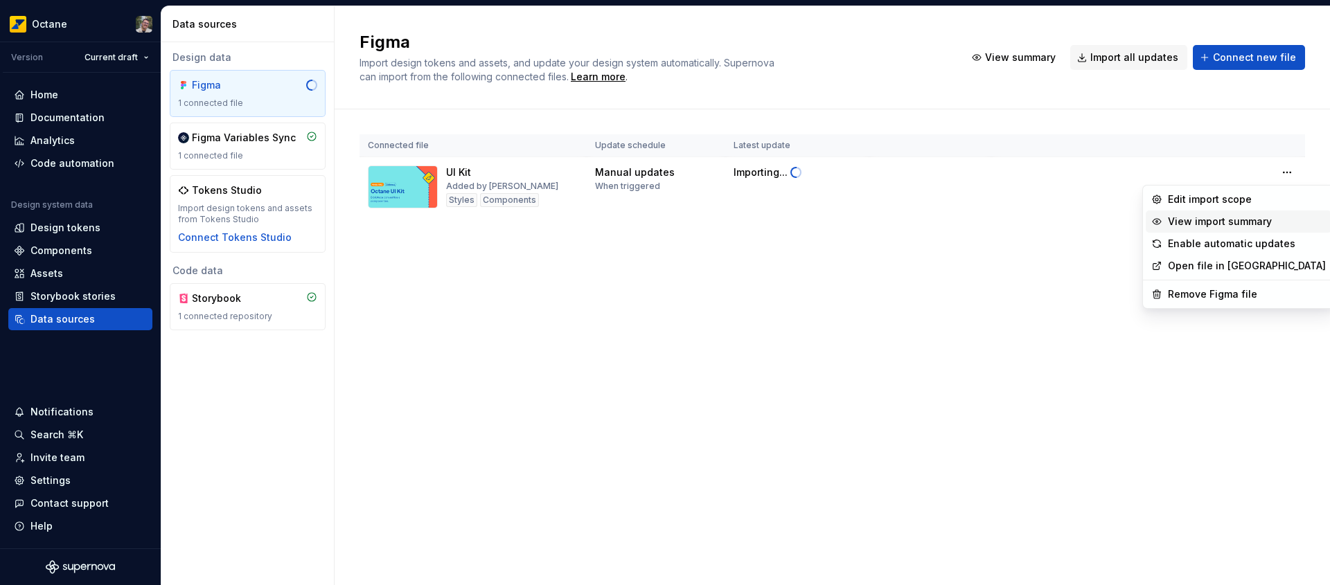
click at [1229, 220] on div "View import summary" at bounding box center [1247, 222] width 158 height 14
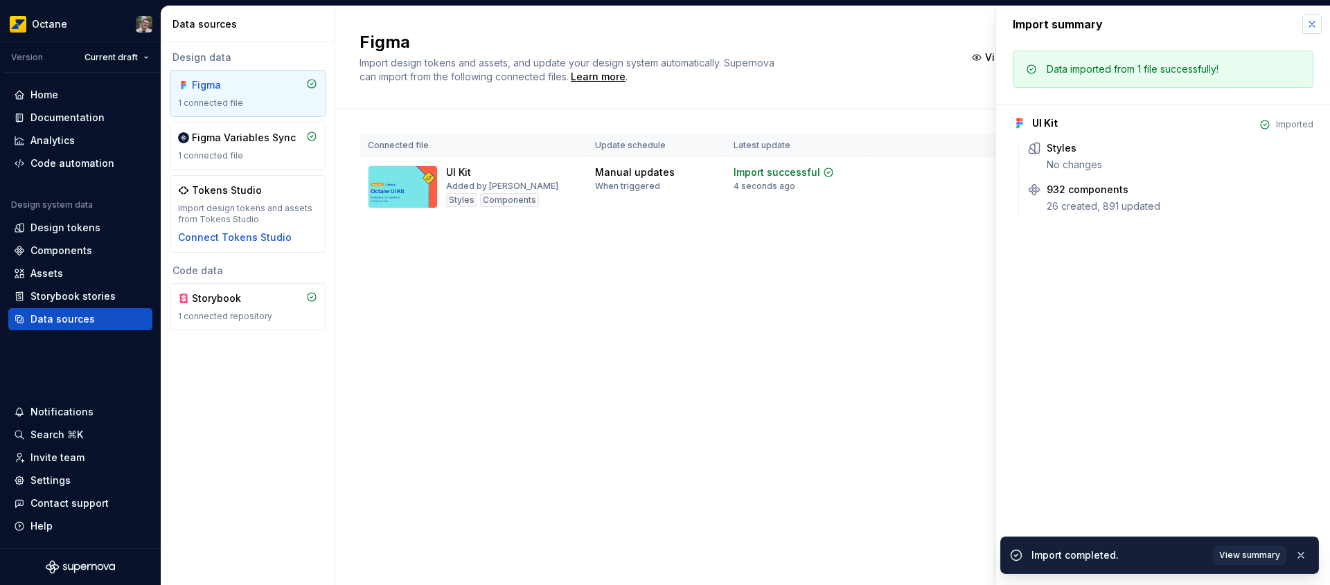
click at [1314, 23] on button "button" at bounding box center [1311, 24] width 19 height 19
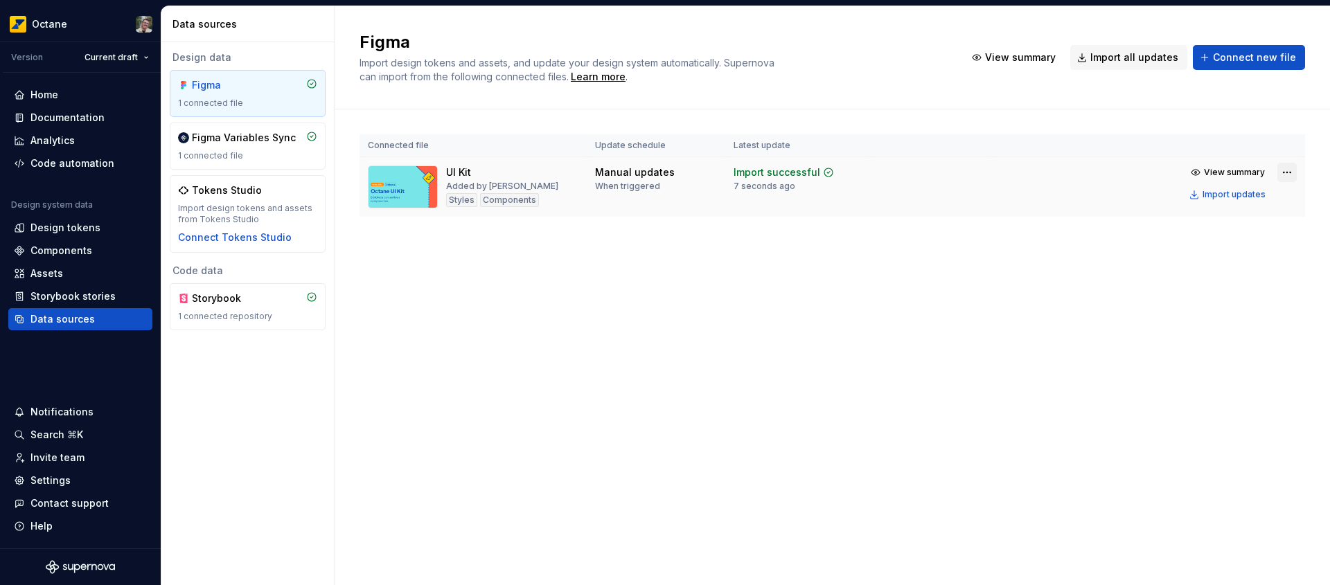
click at [1286, 173] on html "Octane Version Current draft Home Documentation Analytics Code automation Desig…" at bounding box center [665, 292] width 1330 height 585
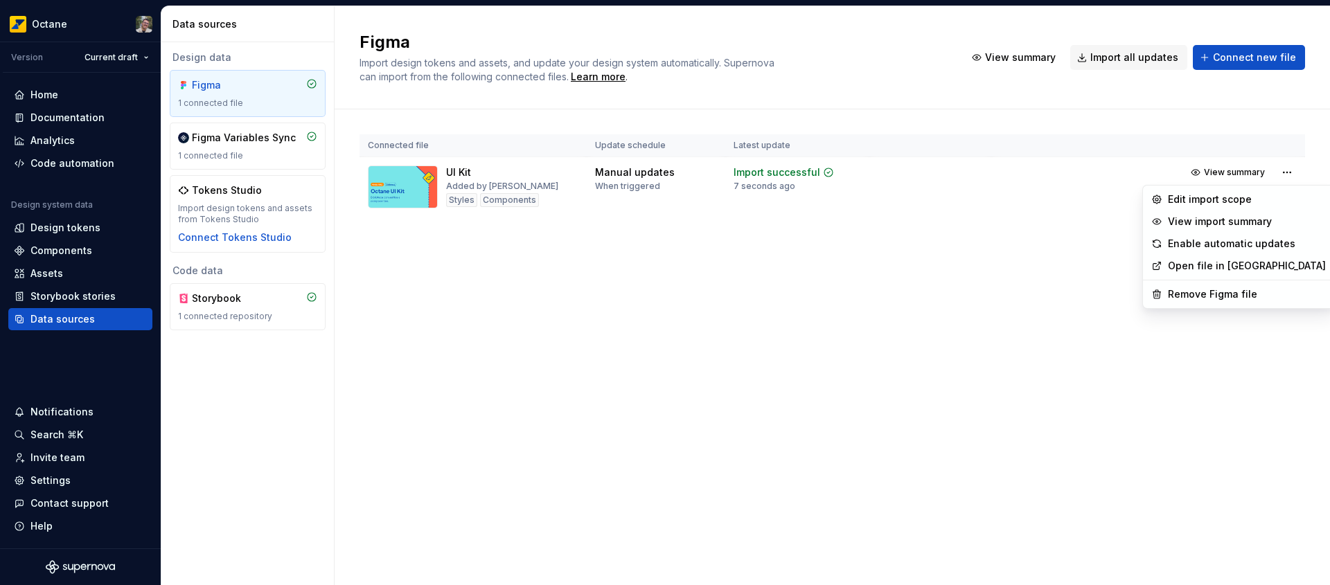
click at [1239, 271] on link "Open file in Figma" at bounding box center [1247, 266] width 158 height 14
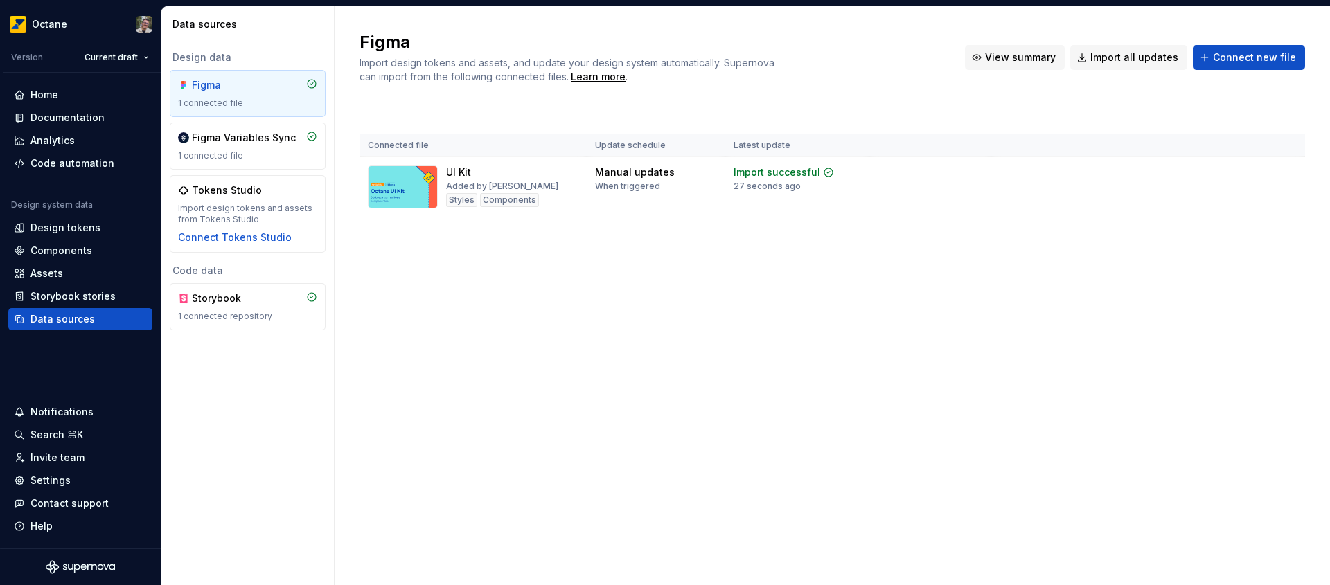
click at [1031, 66] on button "View summary" at bounding box center [1015, 57] width 100 height 25
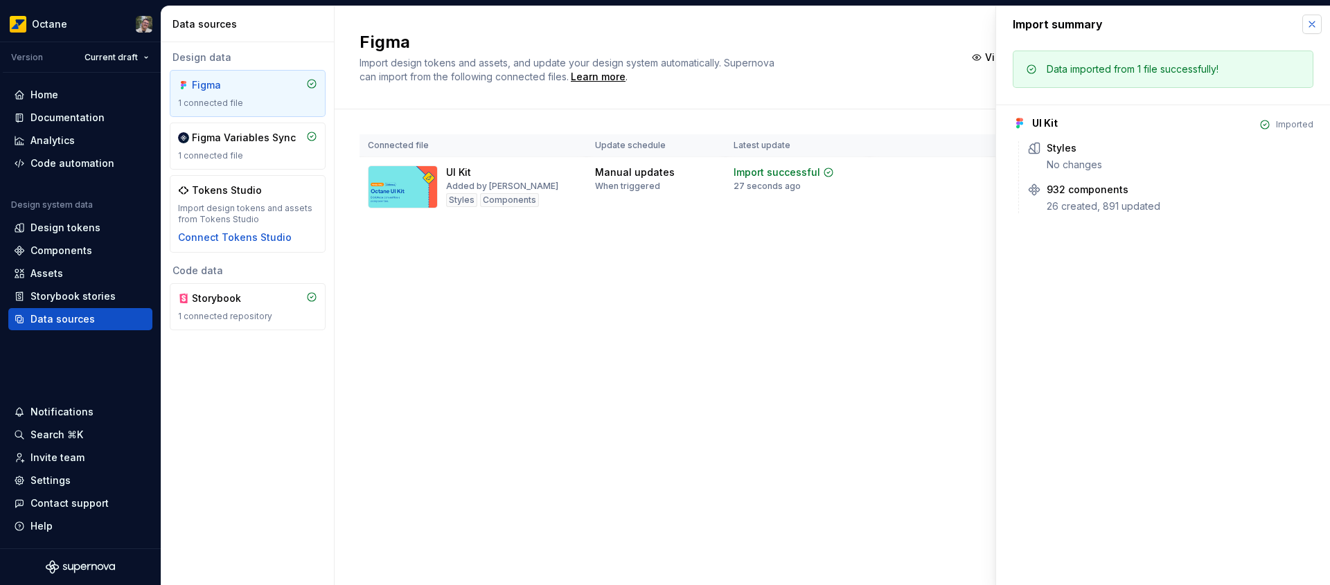
click at [1307, 21] on button "button" at bounding box center [1311, 24] width 19 height 19
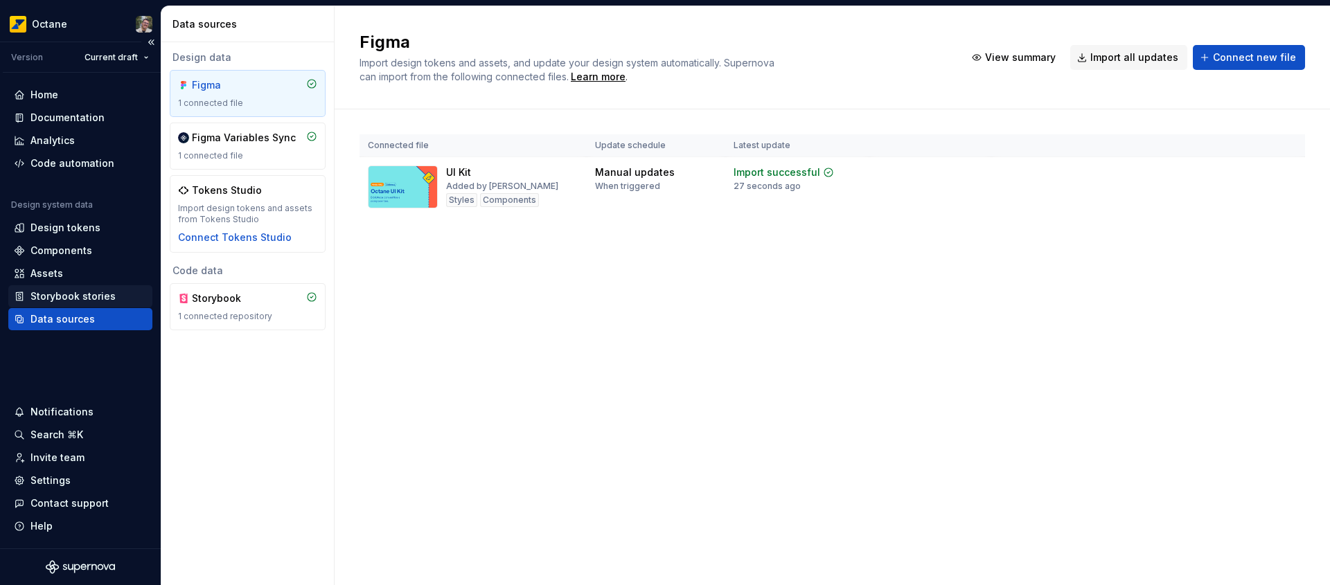
click at [78, 299] on div "Storybook stories" at bounding box center [72, 297] width 85 height 14
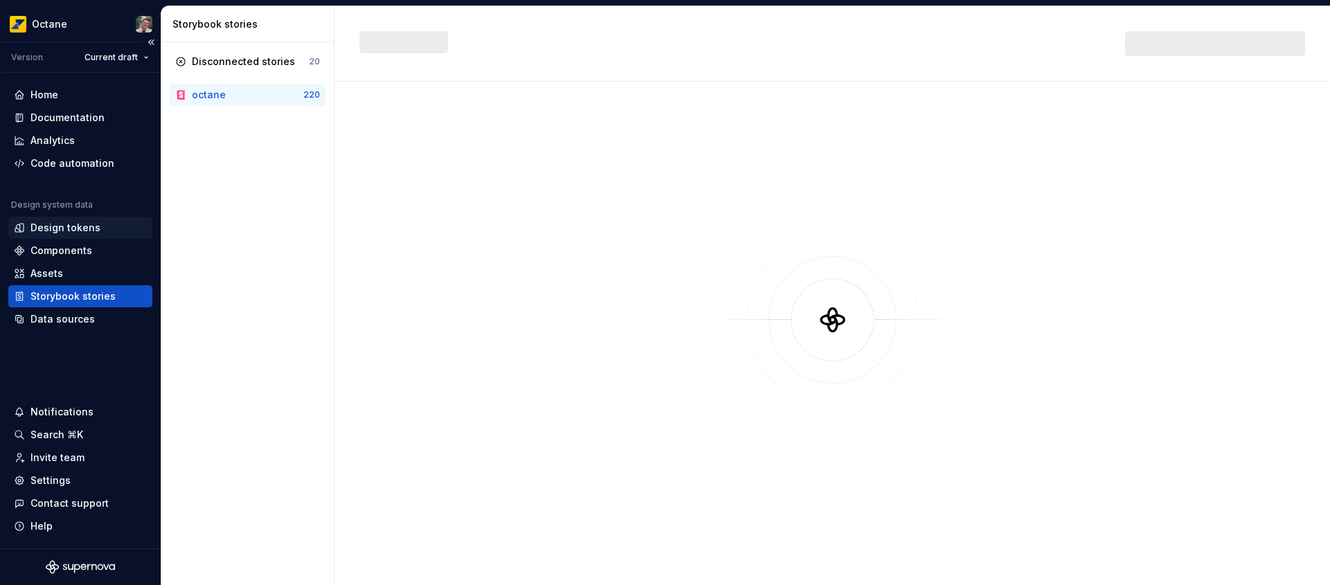
click at [99, 232] on div "Design tokens" at bounding box center [80, 228] width 133 height 14
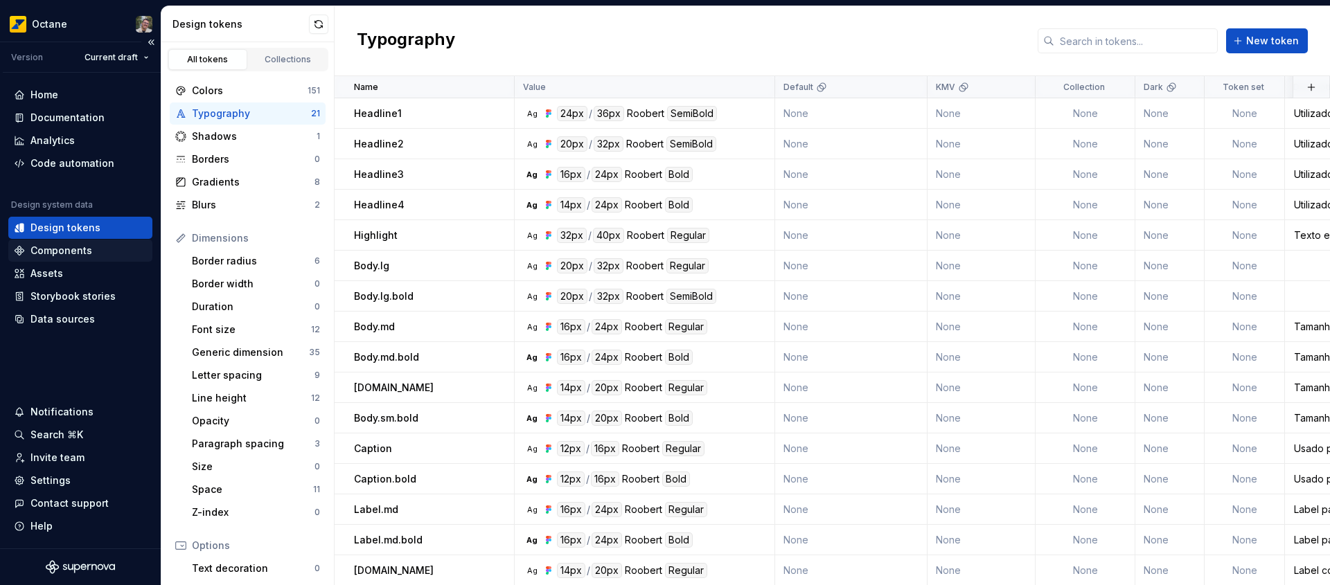
click at [97, 244] on div "Components" at bounding box center [80, 251] width 133 height 14
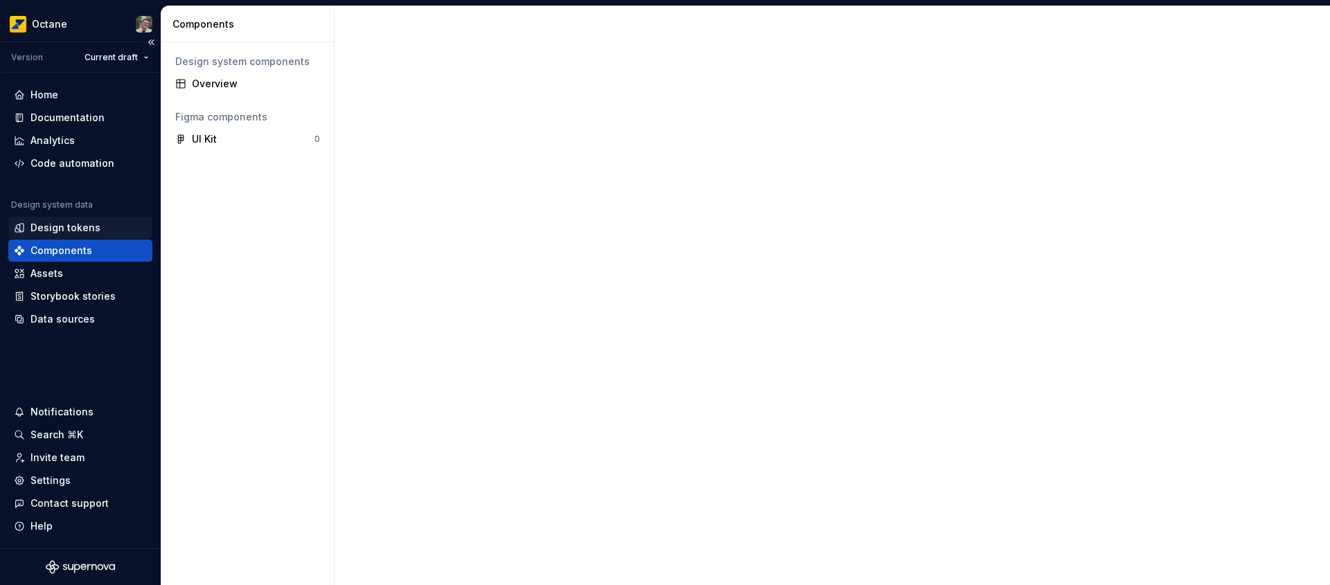
click at [103, 228] on div "Design tokens" at bounding box center [80, 228] width 133 height 14
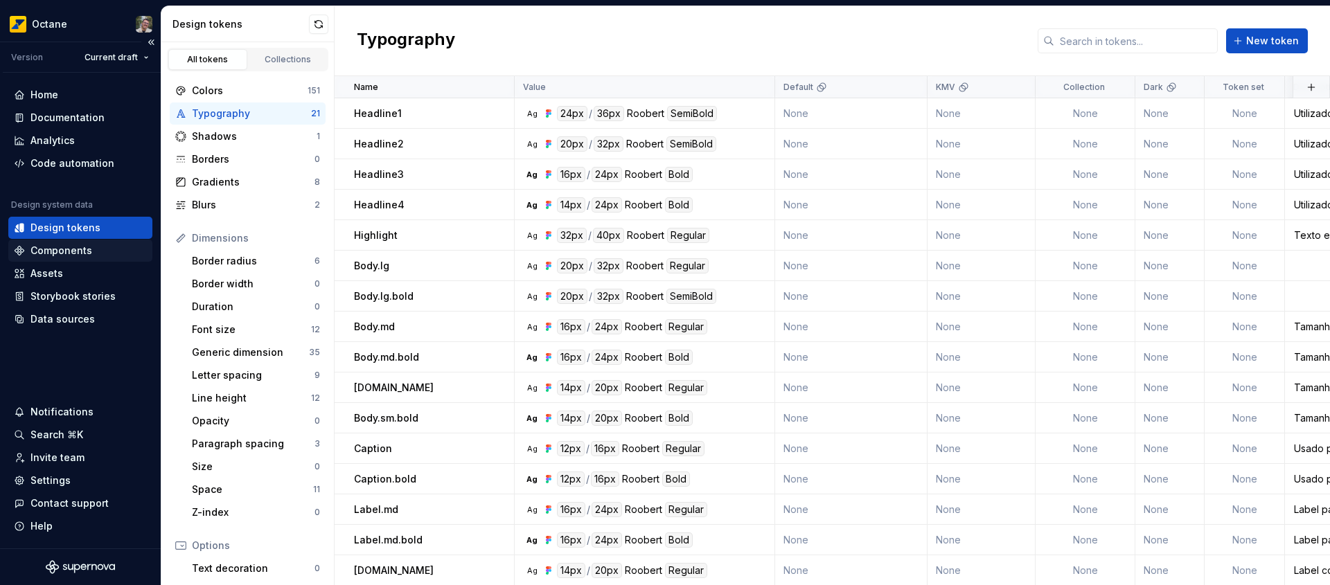
click at [88, 256] on div "Components" at bounding box center [61, 251] width 62 height 14
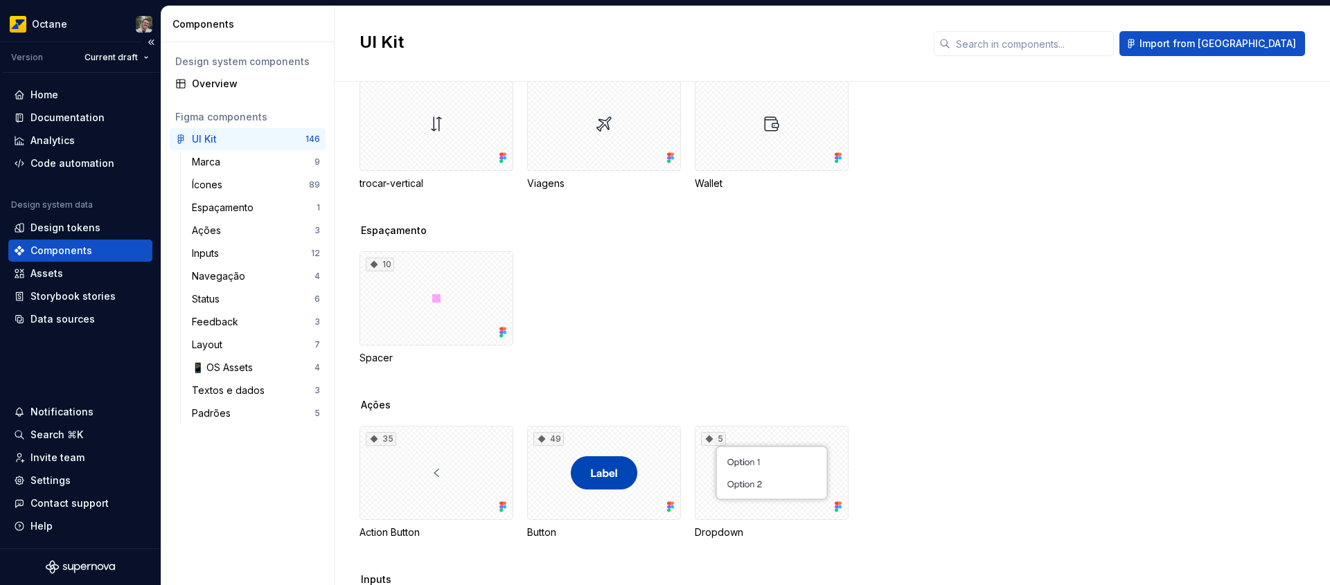
scroll to position [3156, 0]
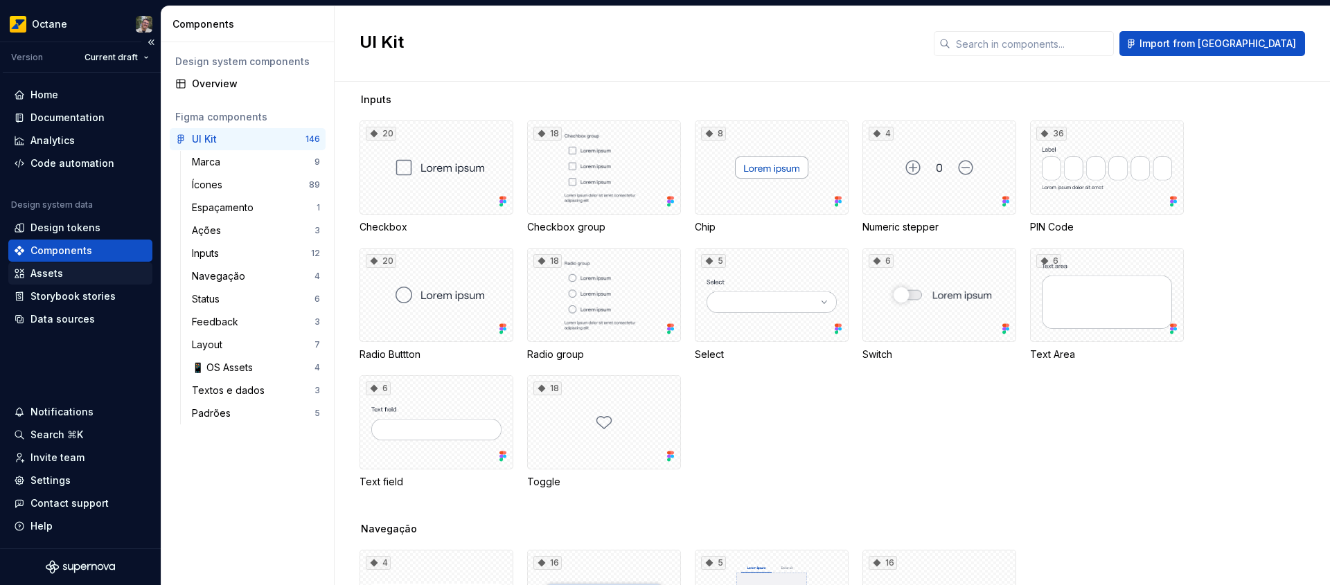
click at [66, 281] on div "Assets" at bounding box center [80, 274] width 144 height 22
click at [101, 229] on div "Design tokens" at bounding box center [80, 228] width 133 height 14
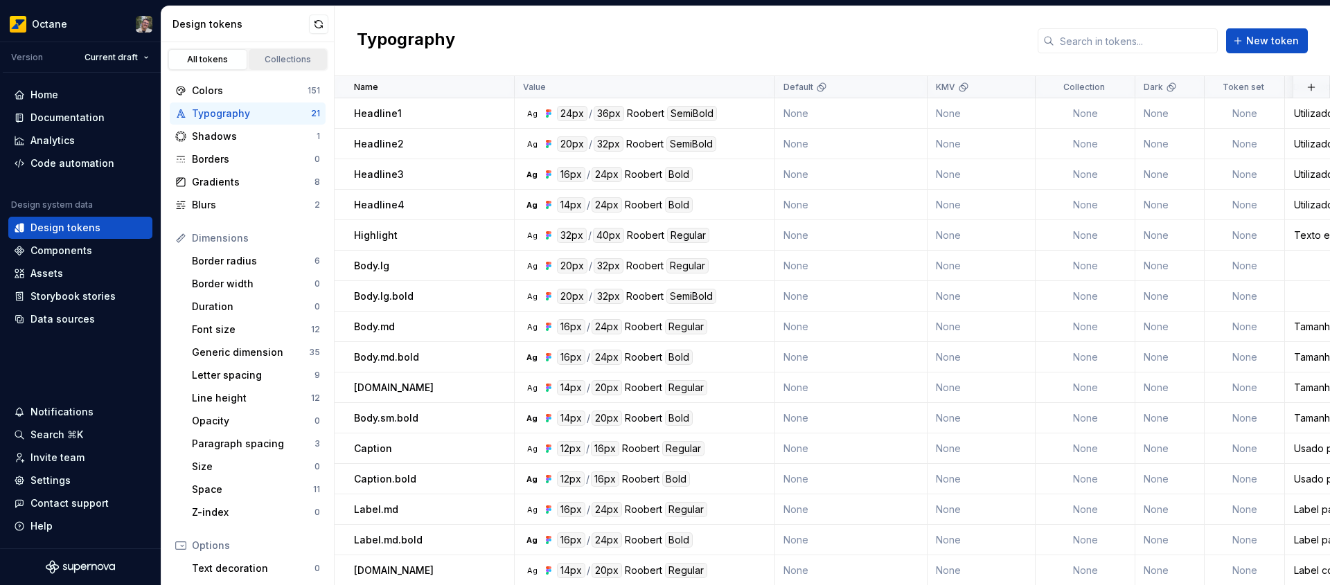
click at [280, 60] on div "Collections" at bounding box center [288, 59] width 69 height 11
